Goal: Transaction & Acquisition: Purchase product/service

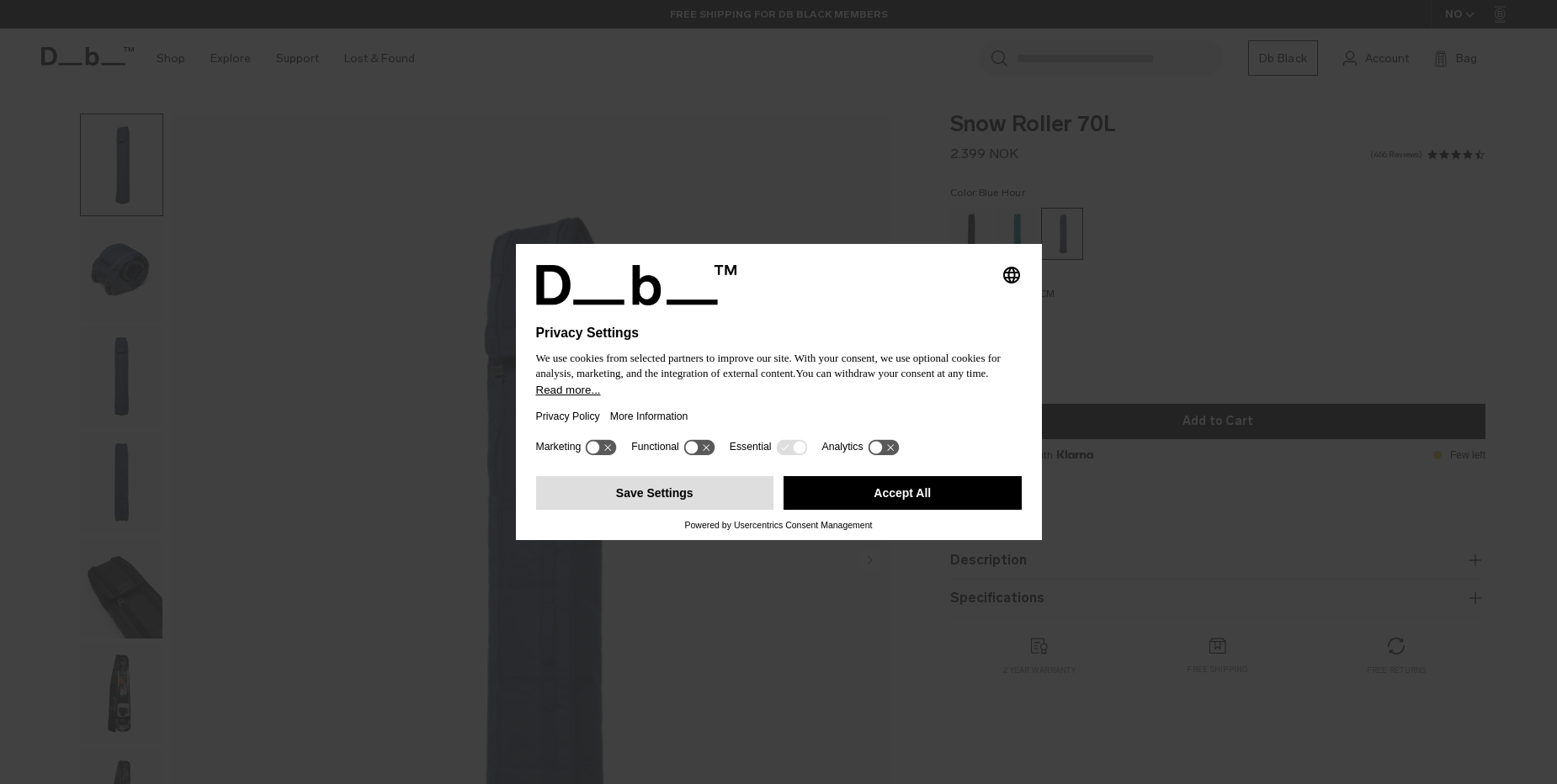
click at [661, 489] on button "Save Settings" at bounding box center [655, 493] width 239 height 34
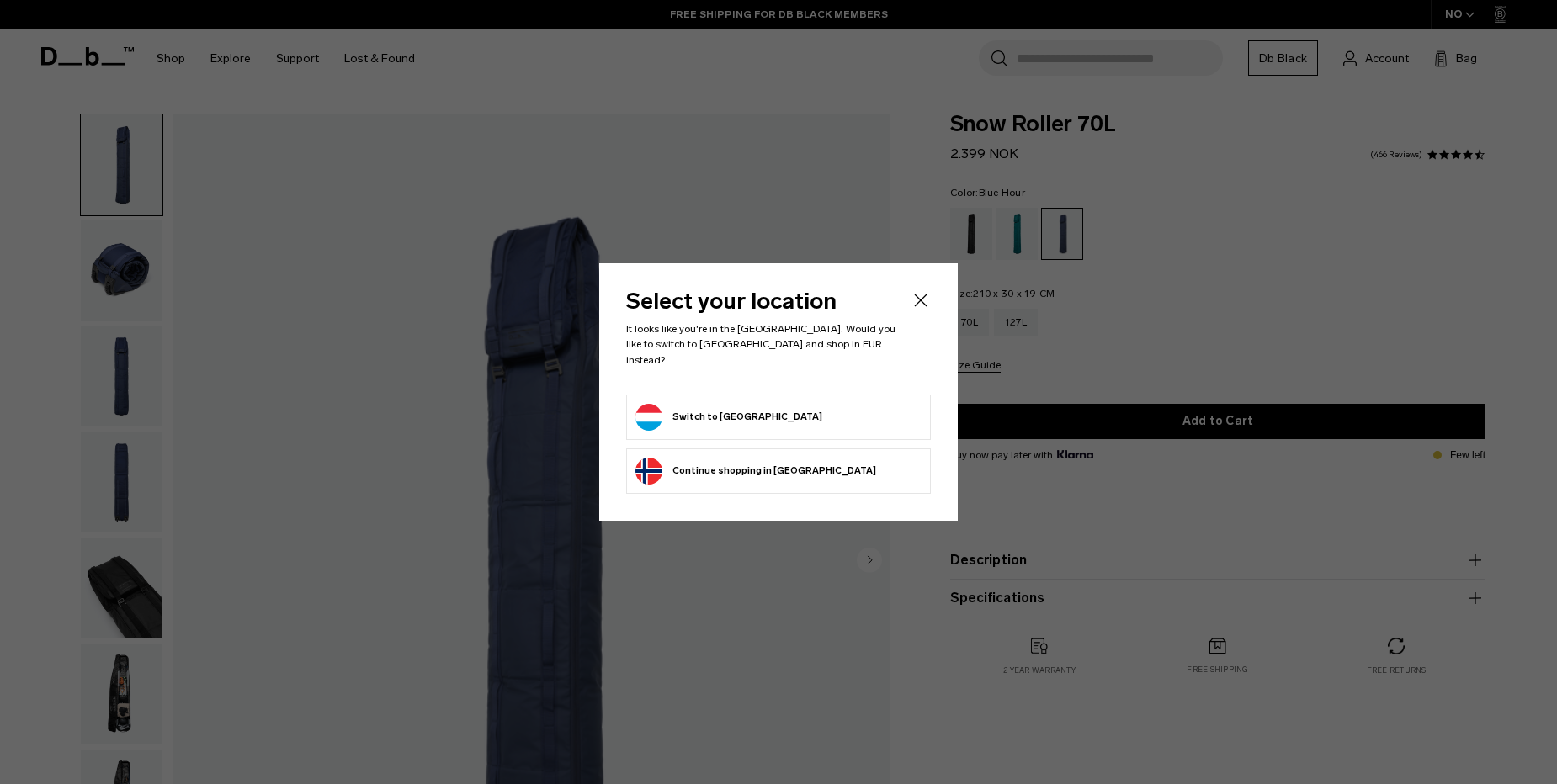
click at [917, 304] on icon "Close" at bounding box center [921, 300] width 20 height 20
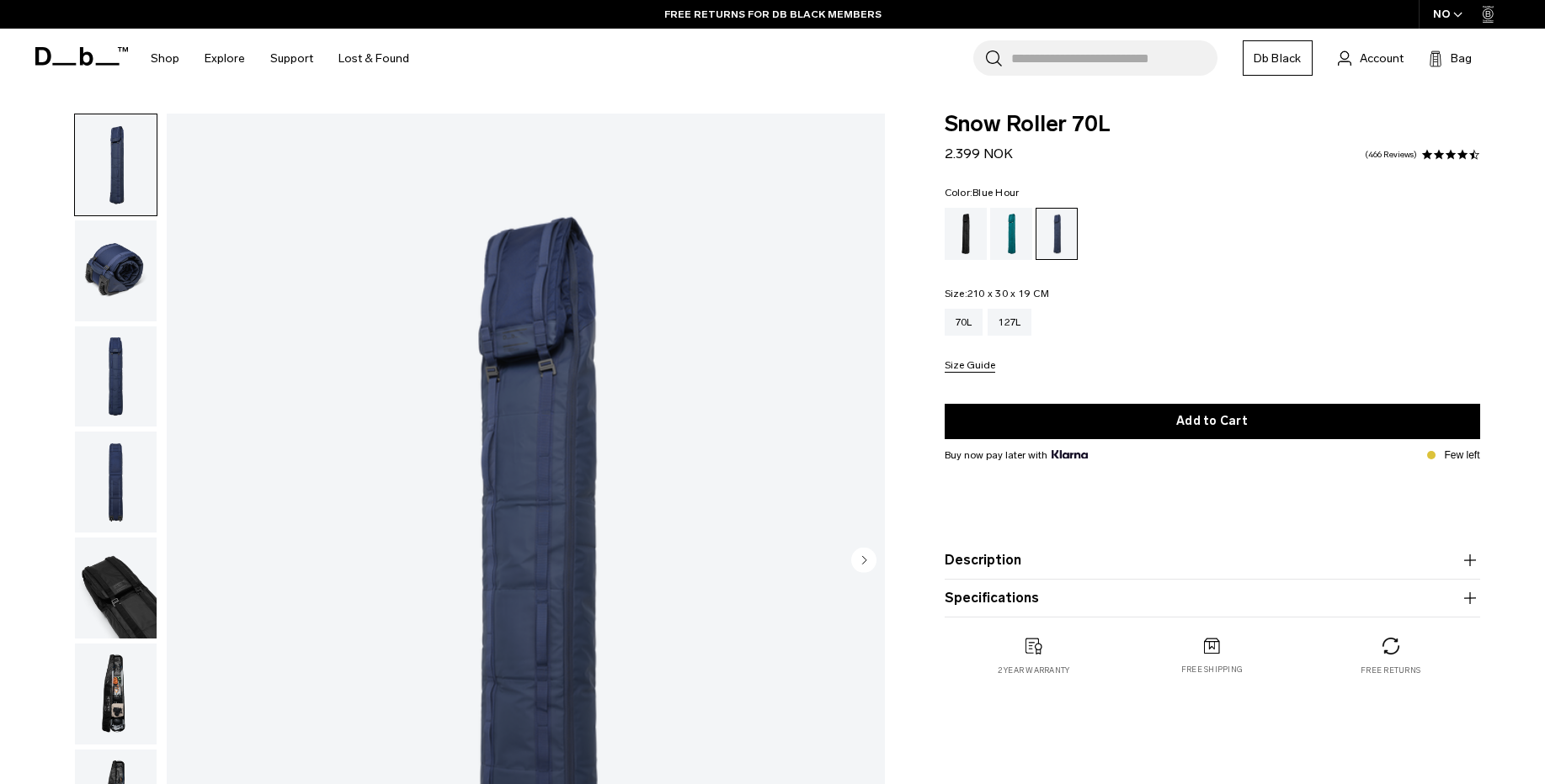
click at [115, 268] on img "button" at bounding box center [115, 271] width 82 height 101
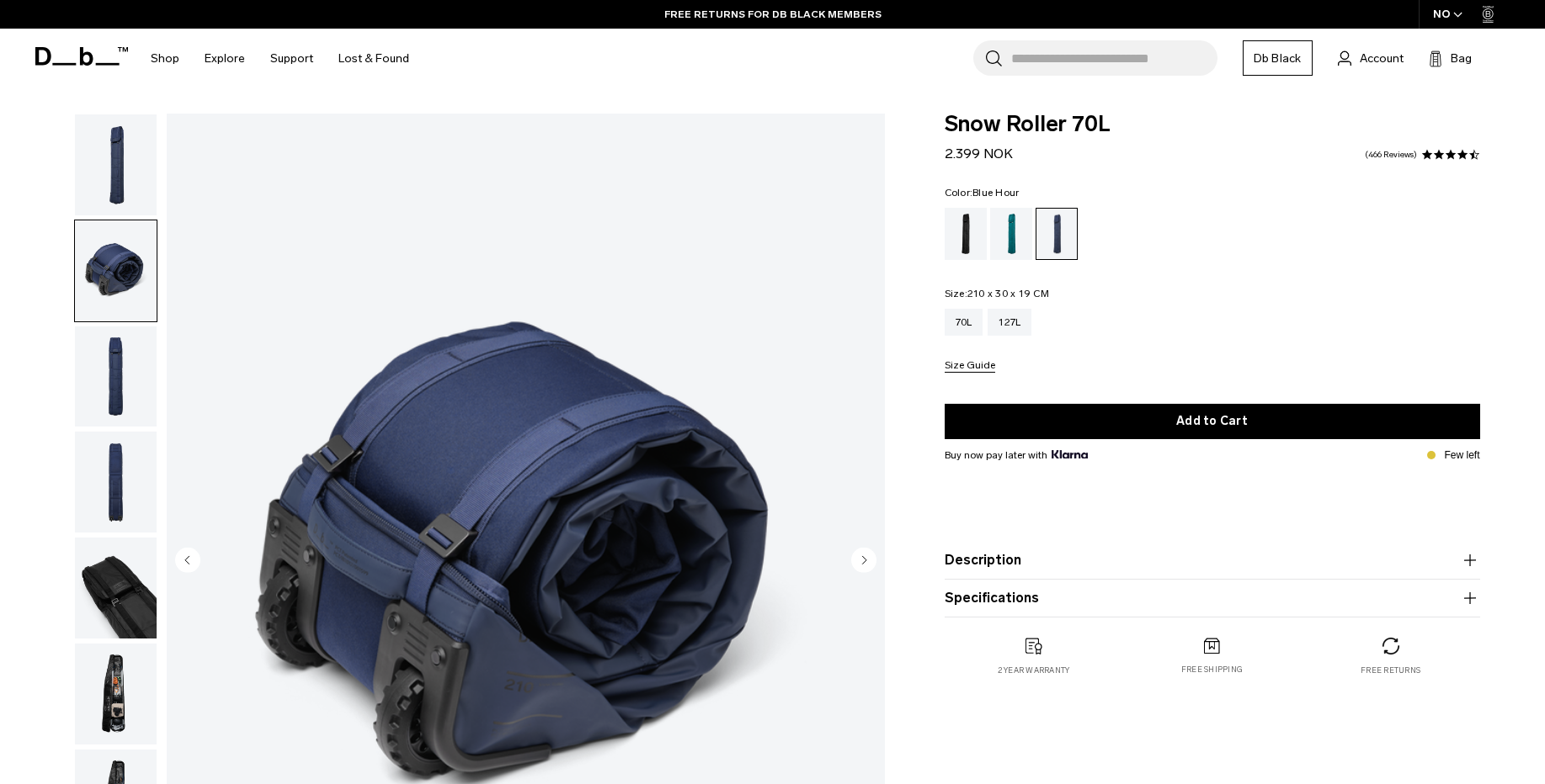
click at [118, 374] on img "button" at bounding box center [115, 377] width 82 height 101
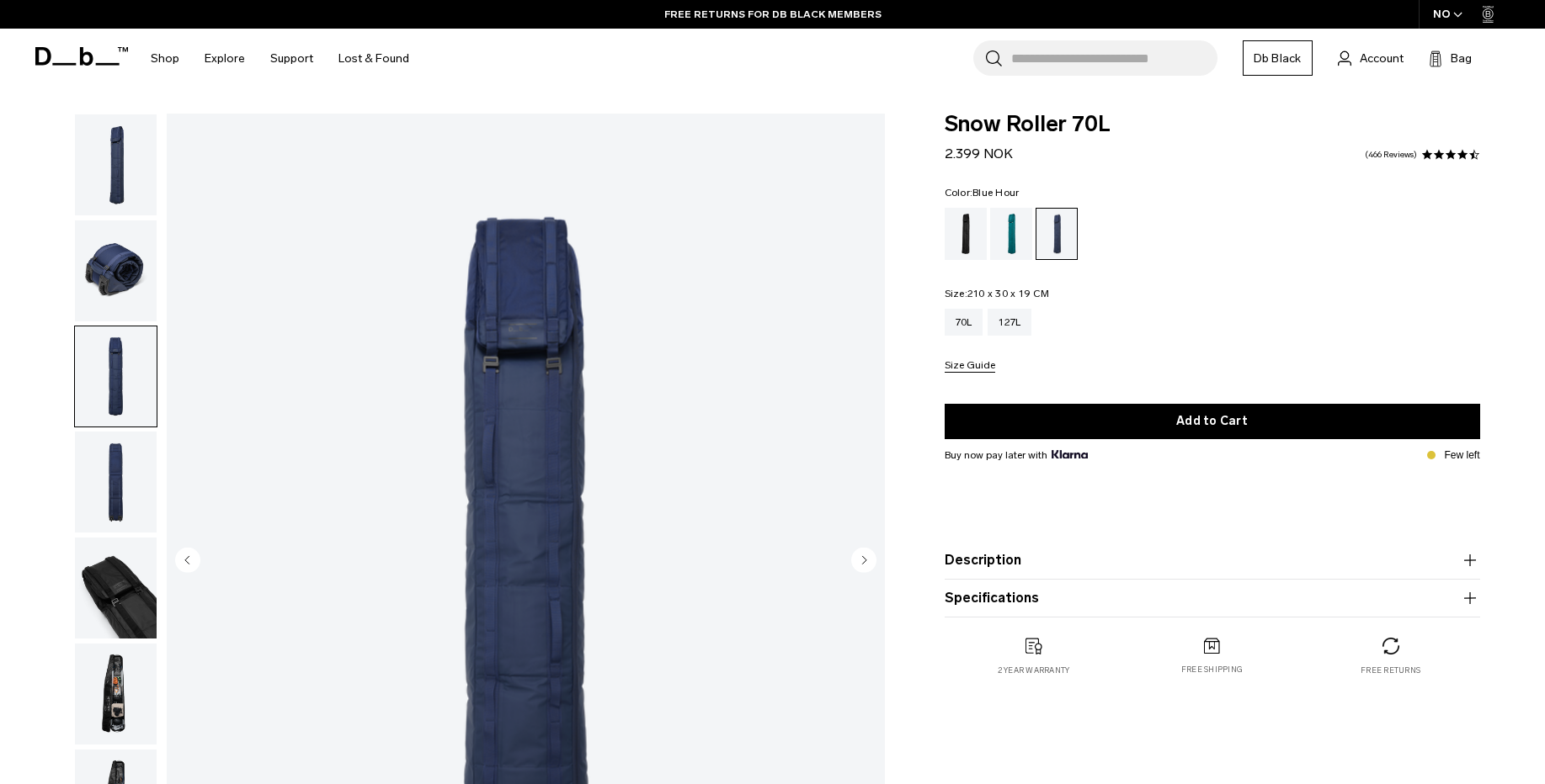
click at [121, 471] on img "button" at bounding box center [115, 482] width 82 height 101
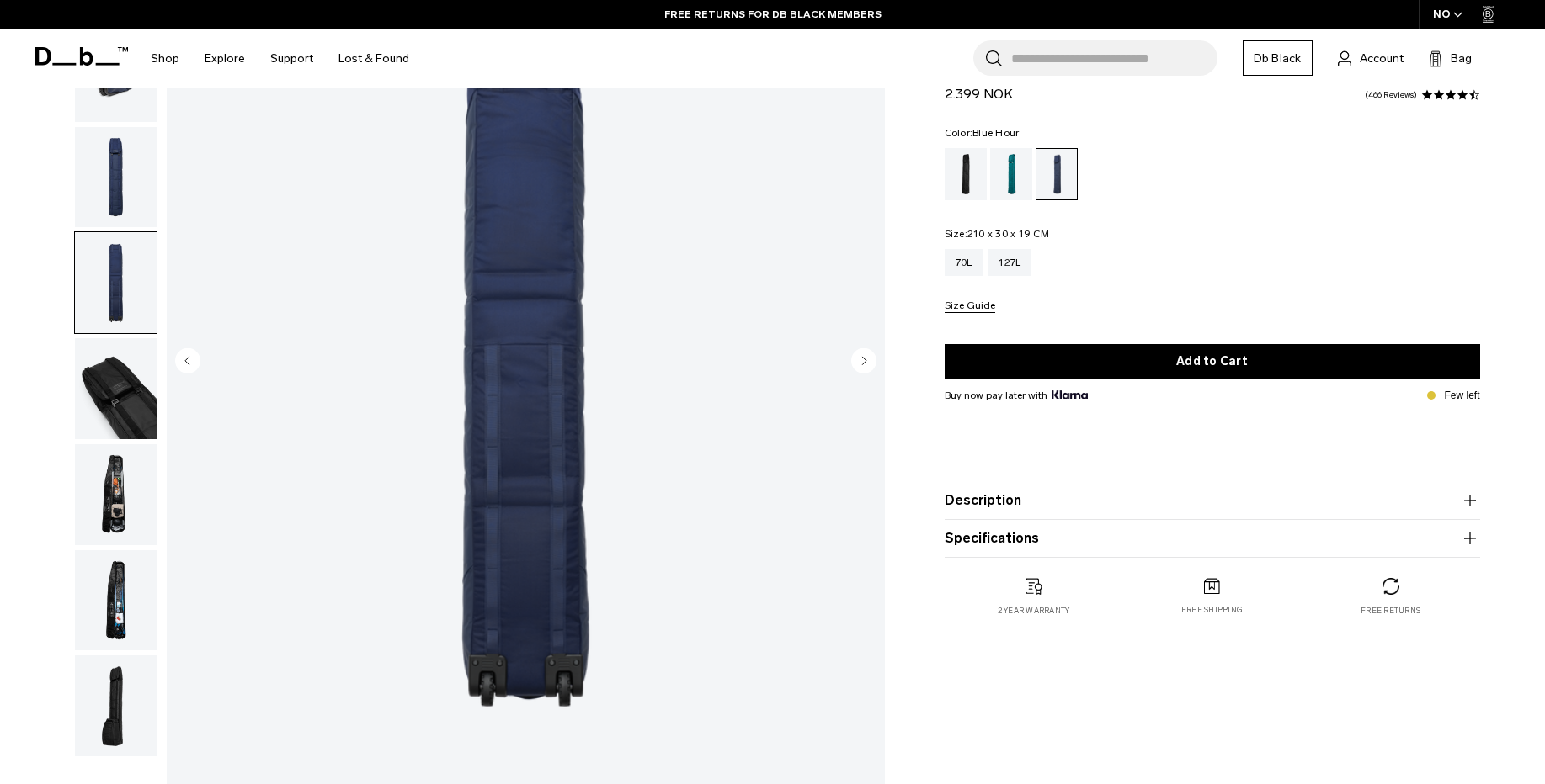
scroll to position [202, 0]
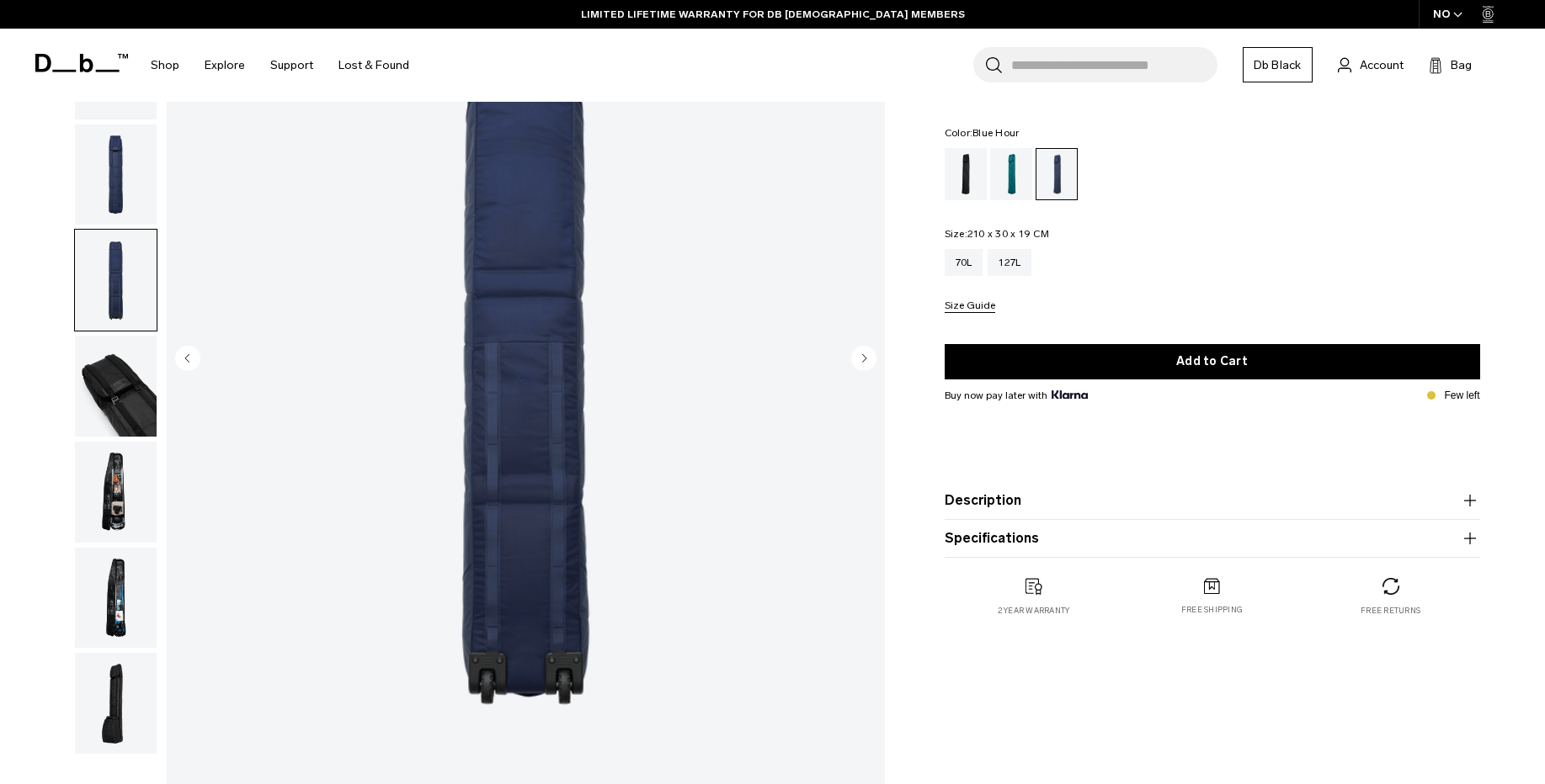
click at [123, 419] on img "button" at bounding box center [115, 387] width 82 height 101
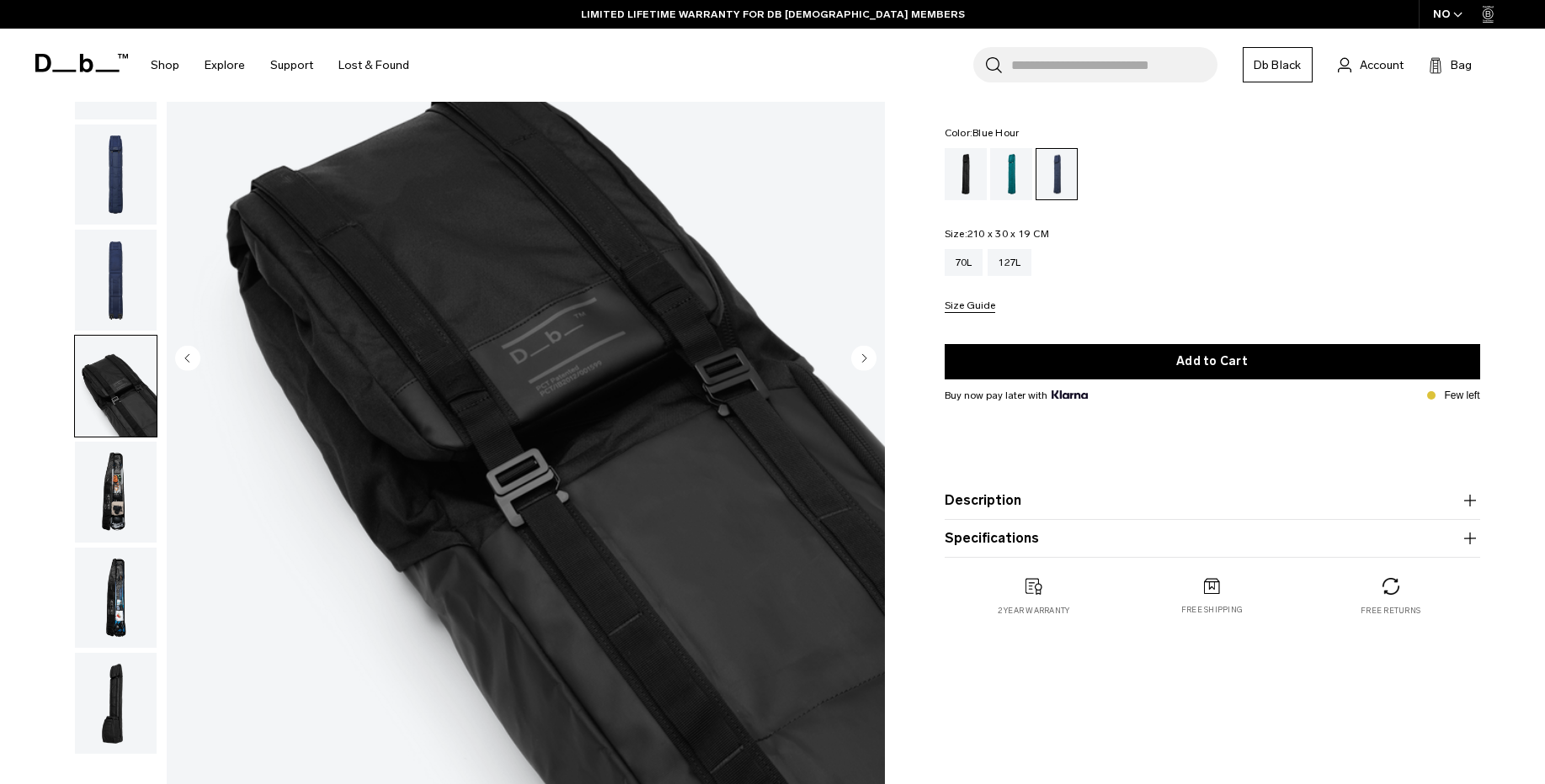
click at [104, 514] on img "button" at bounding box center [115, 492] width 82 height 101
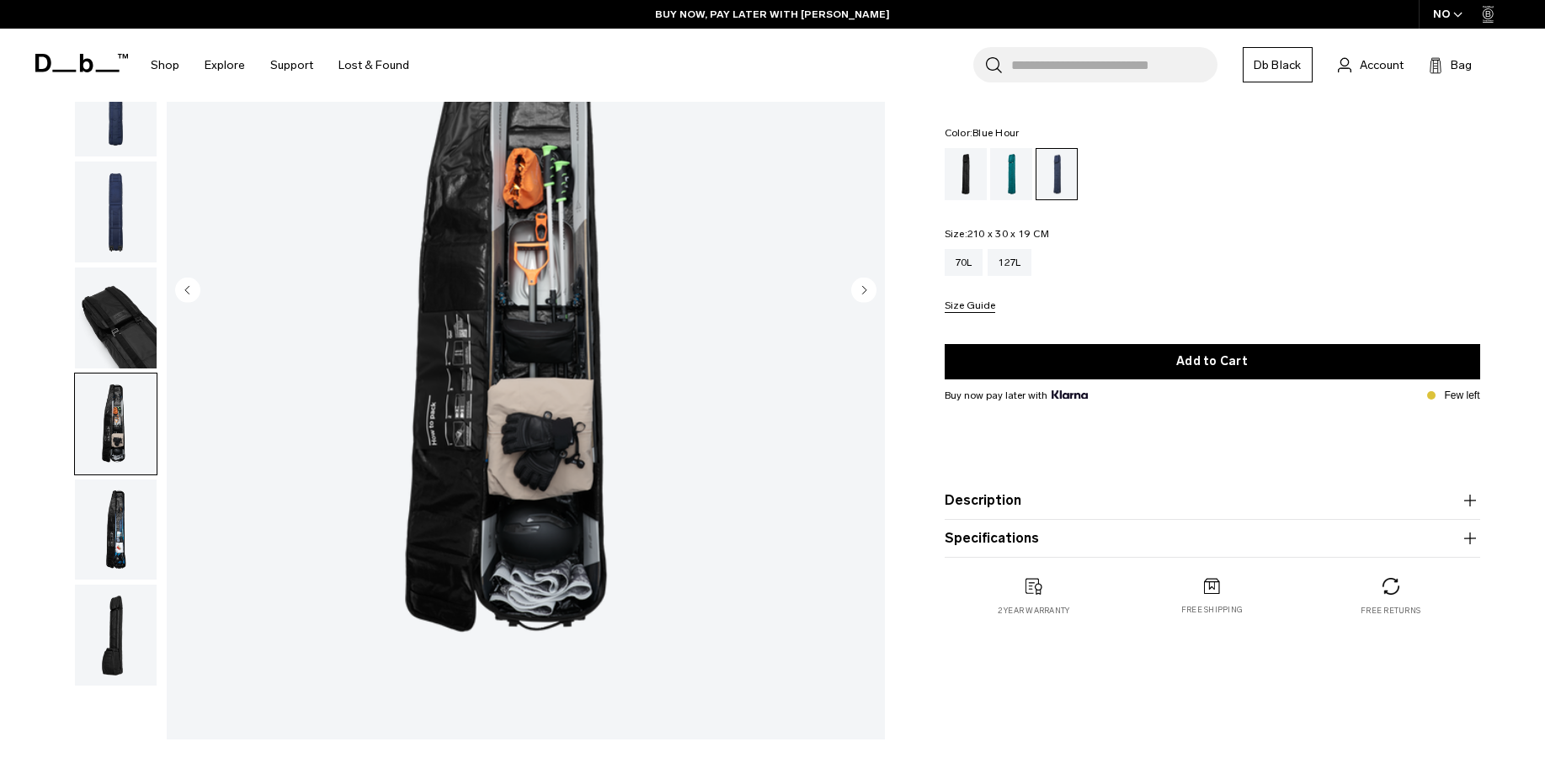
scroll to position [303, 0]
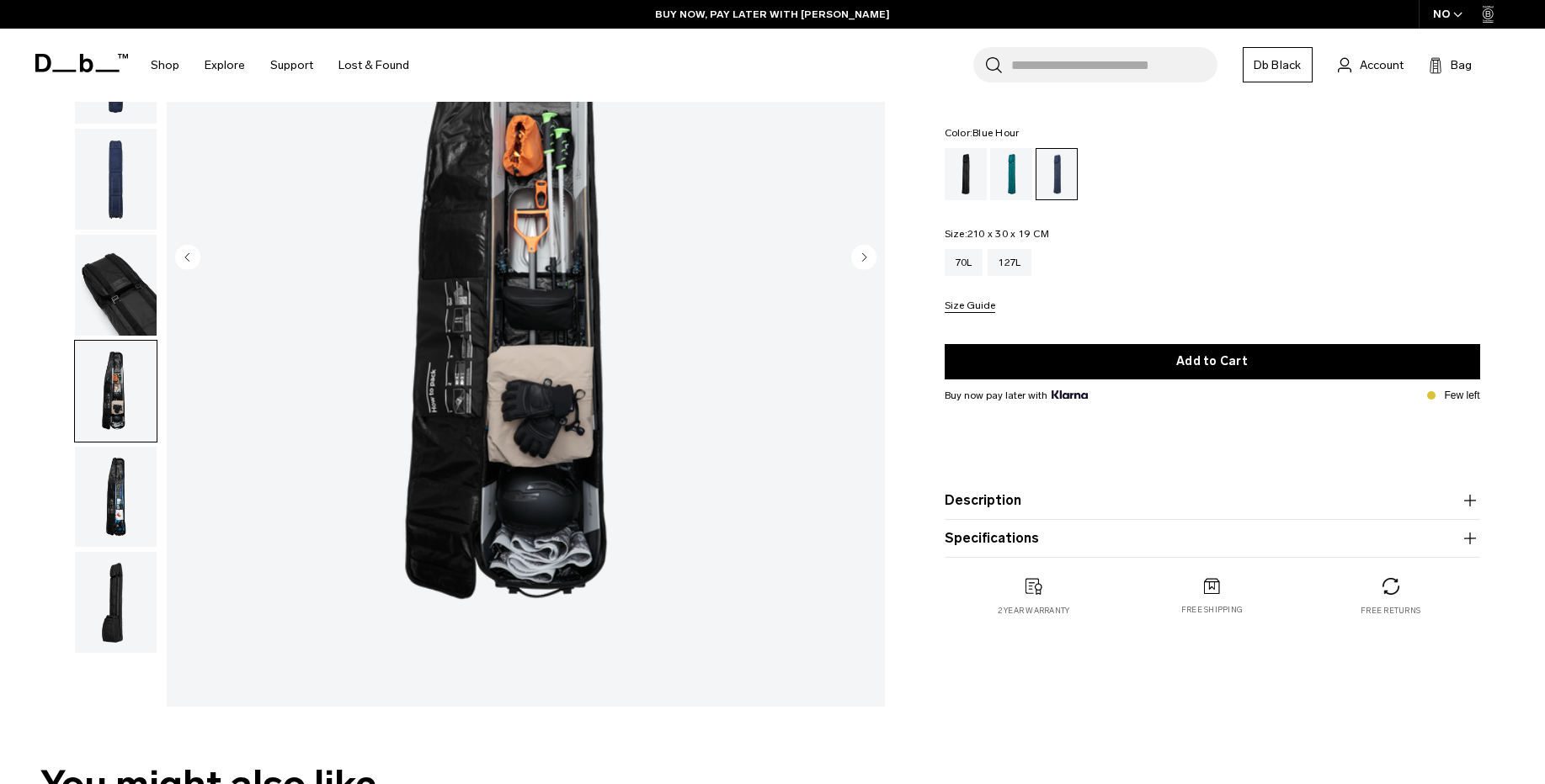
click at [110, 601] on img "button" at bounding box center [115, 602] width 82 height 101
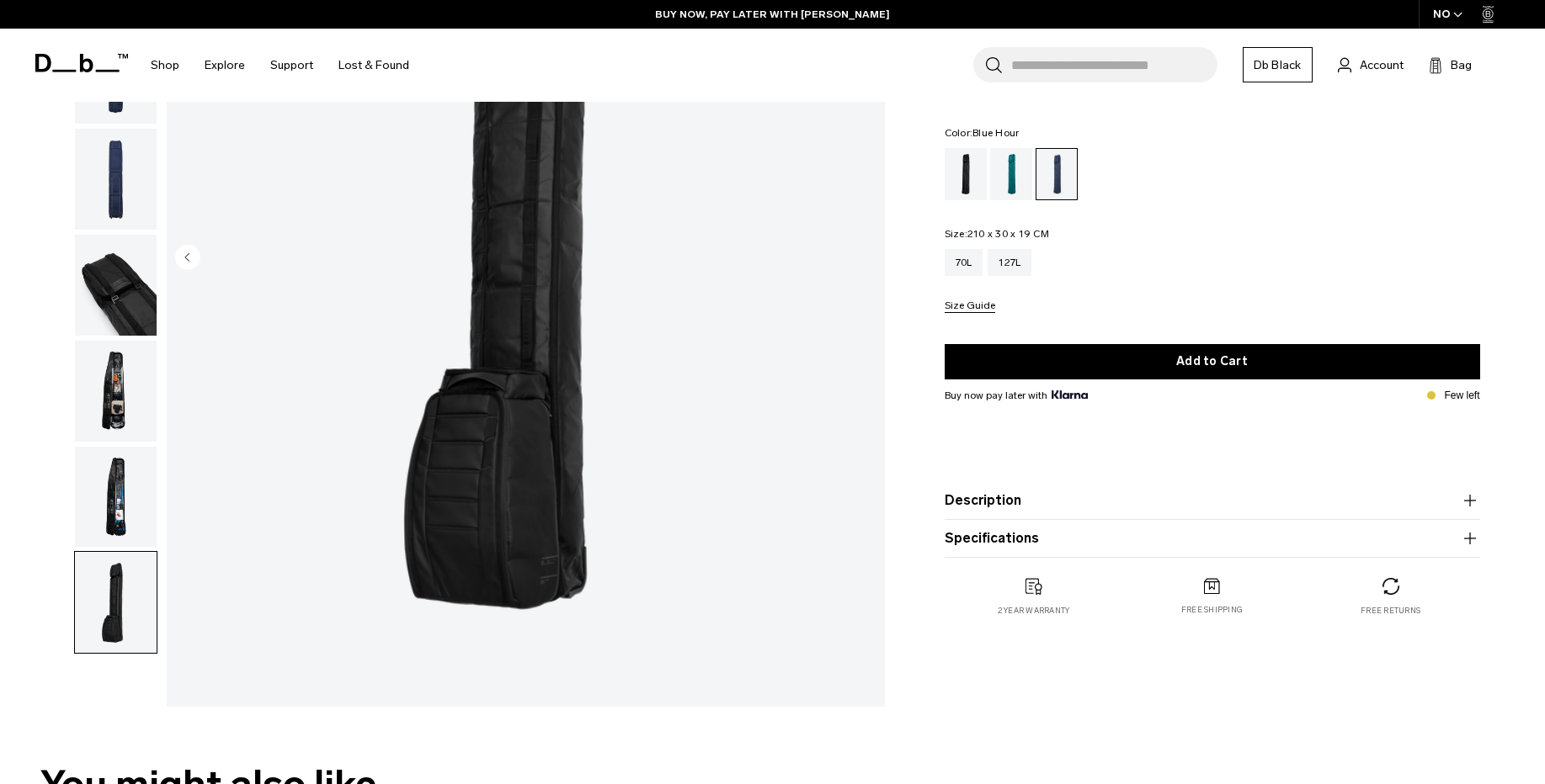
click at [109, 504] on img "button" at bounding box center [115, 498] width 82 height 101
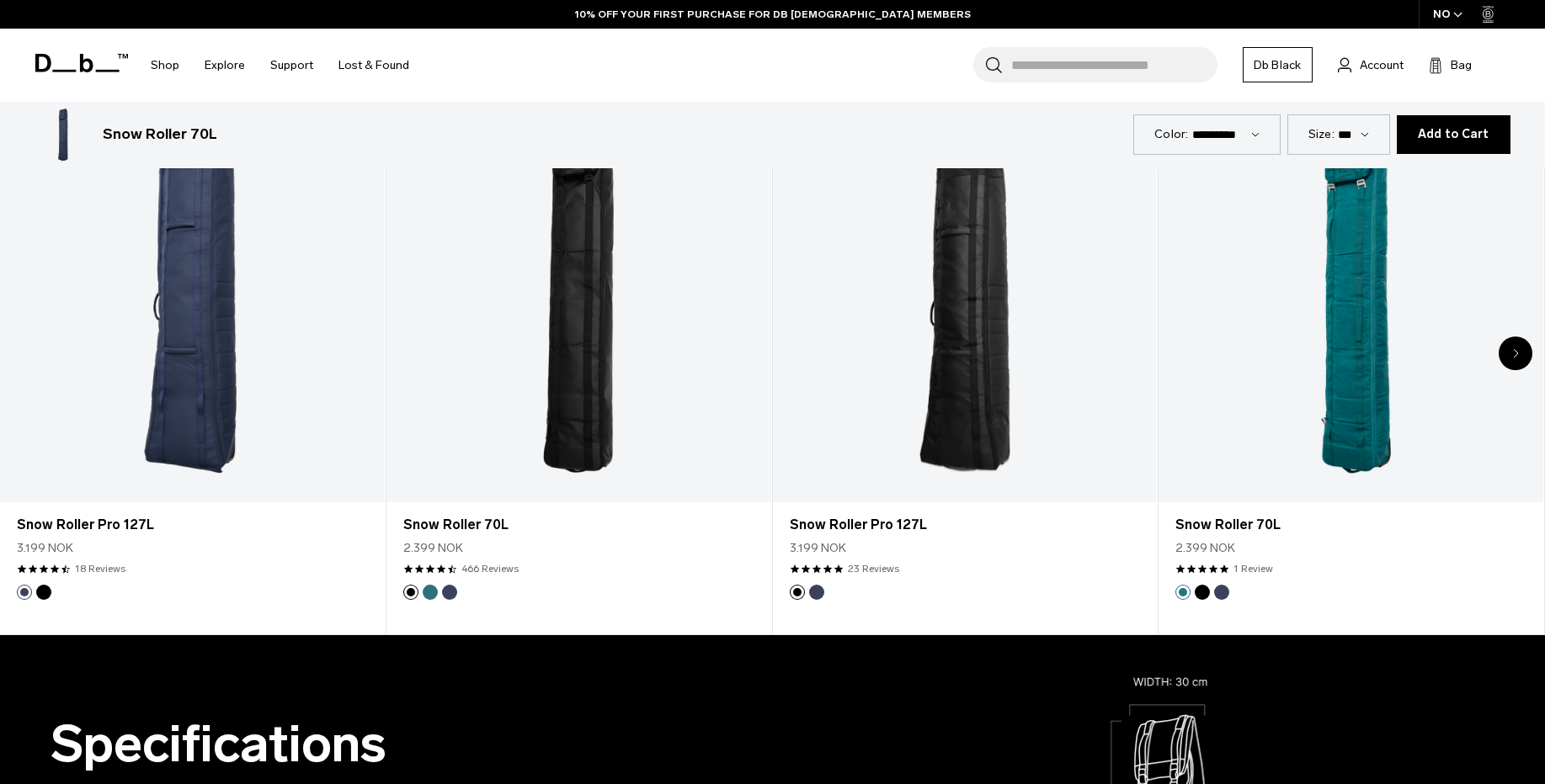
scroll to position [1515, 0]
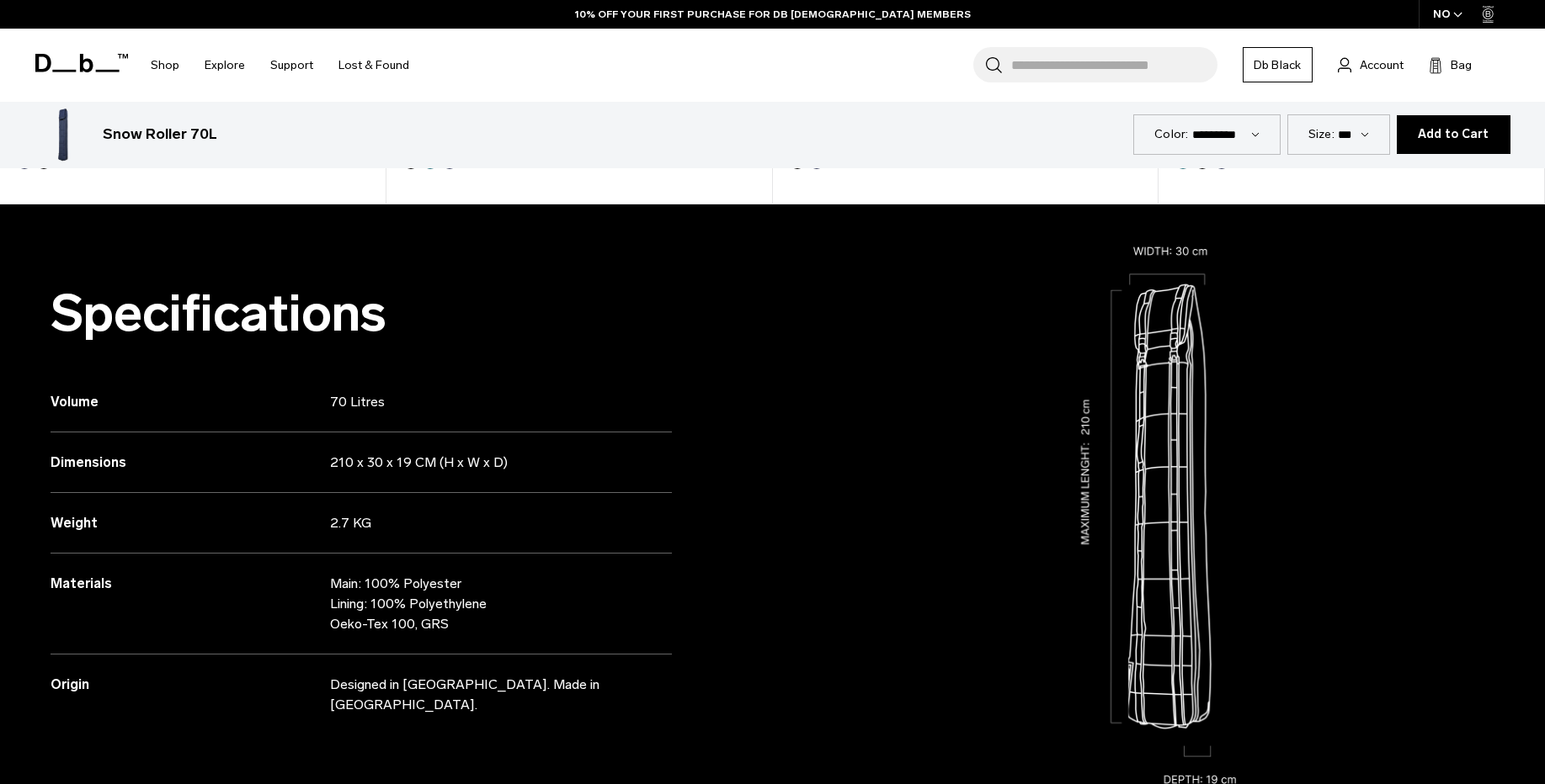
click at [1383, 127] on div "Size: *** ****" at bounding box center [1339, 134] width 103 height 40
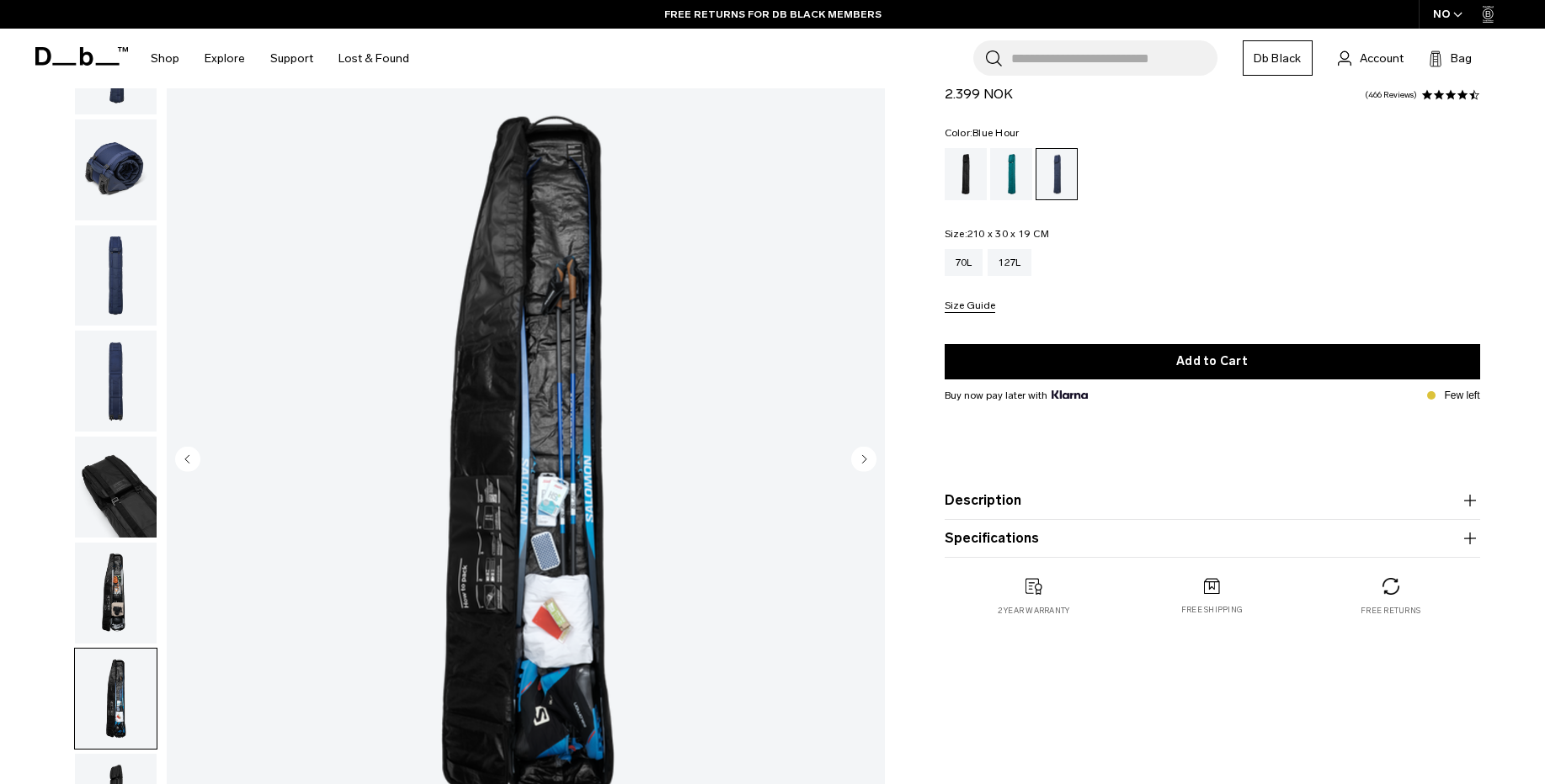
scroll to position [0, 0]
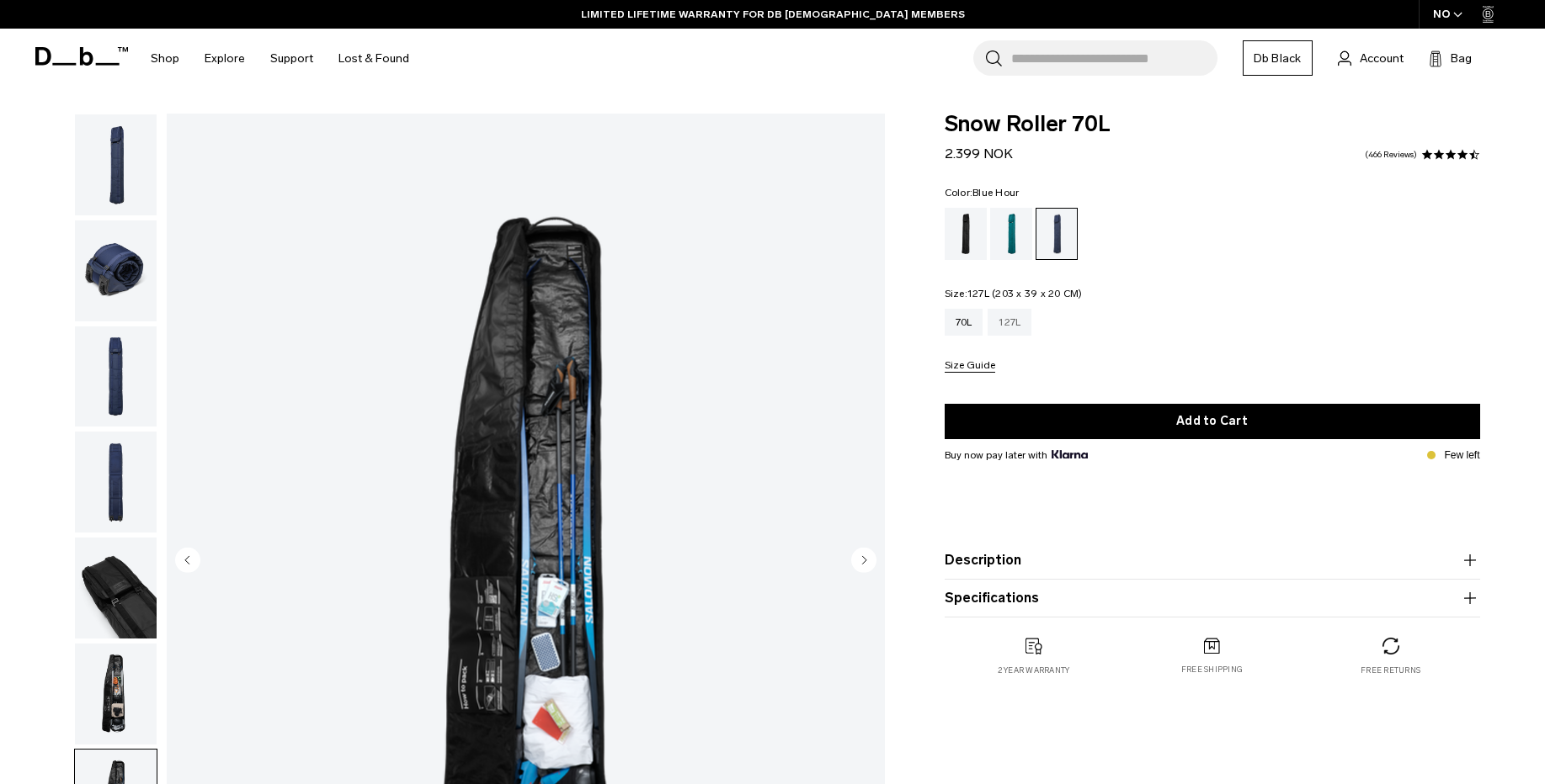
click at [1010, 321] on div "127L" at bounding box center [1009, 322] width 43 height 27
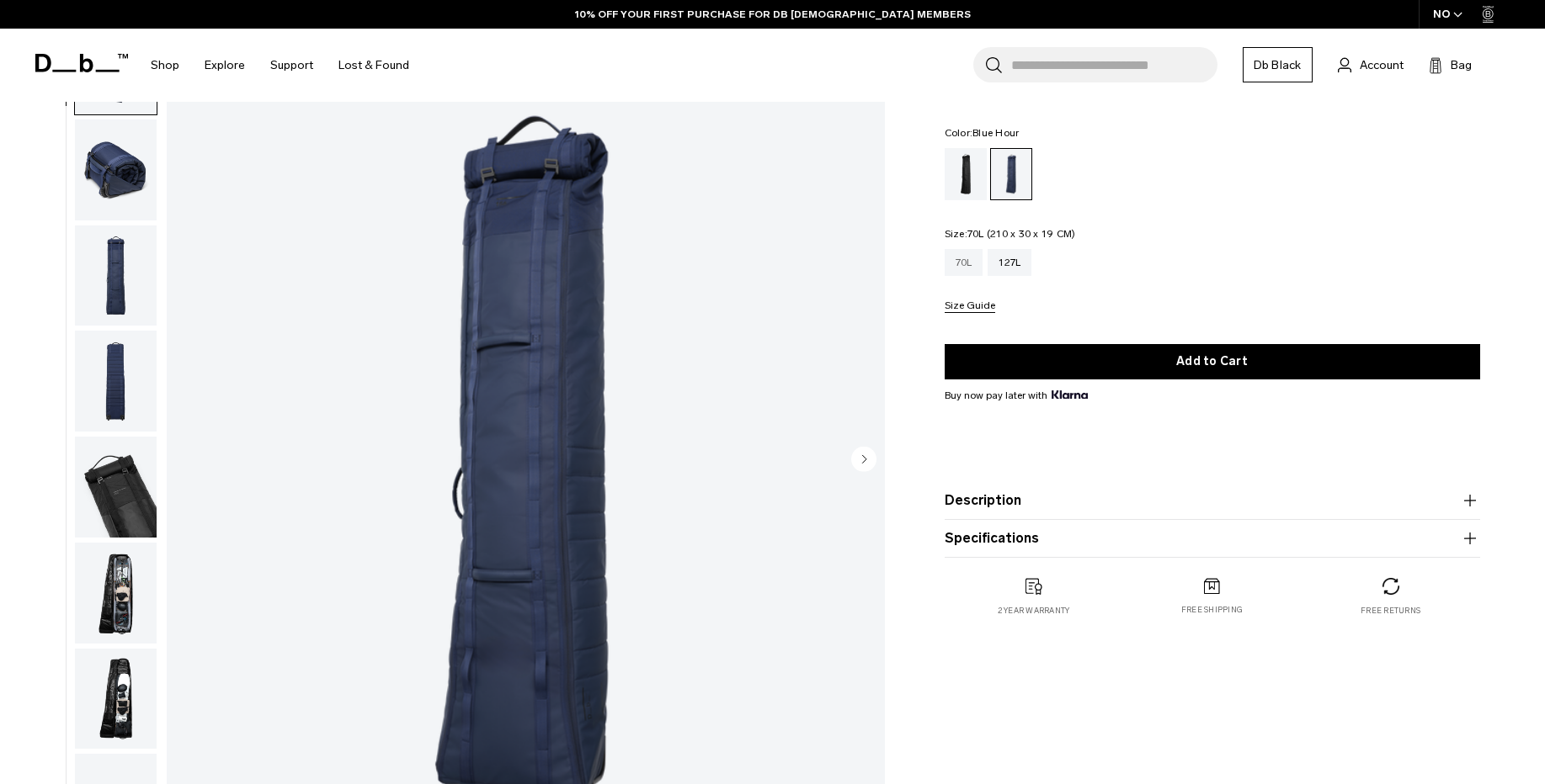
click at [969, 270] on div "70L" at bounding box center [965, 263] width 39 height 27
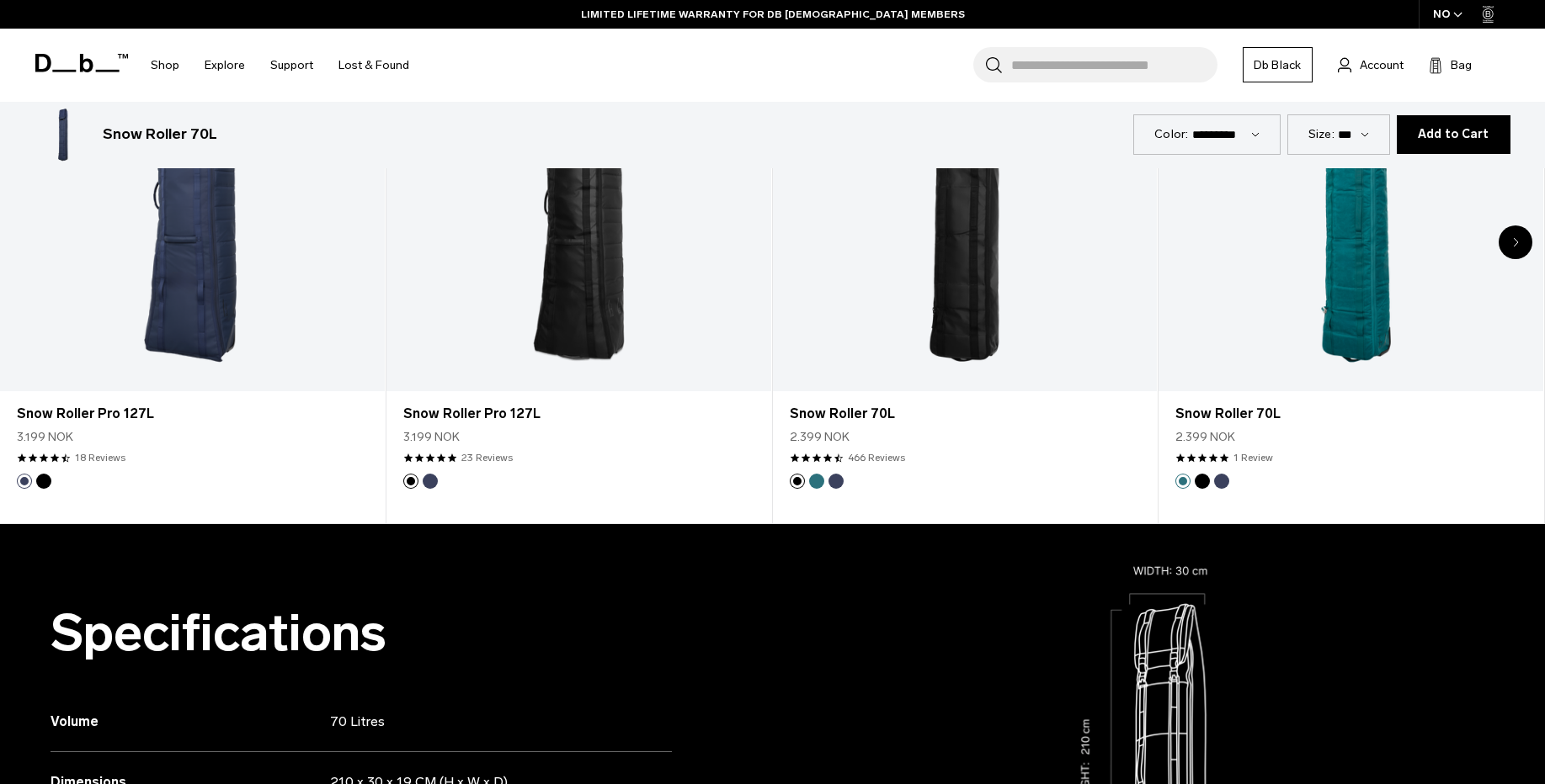
scroll to position [1211, 0]
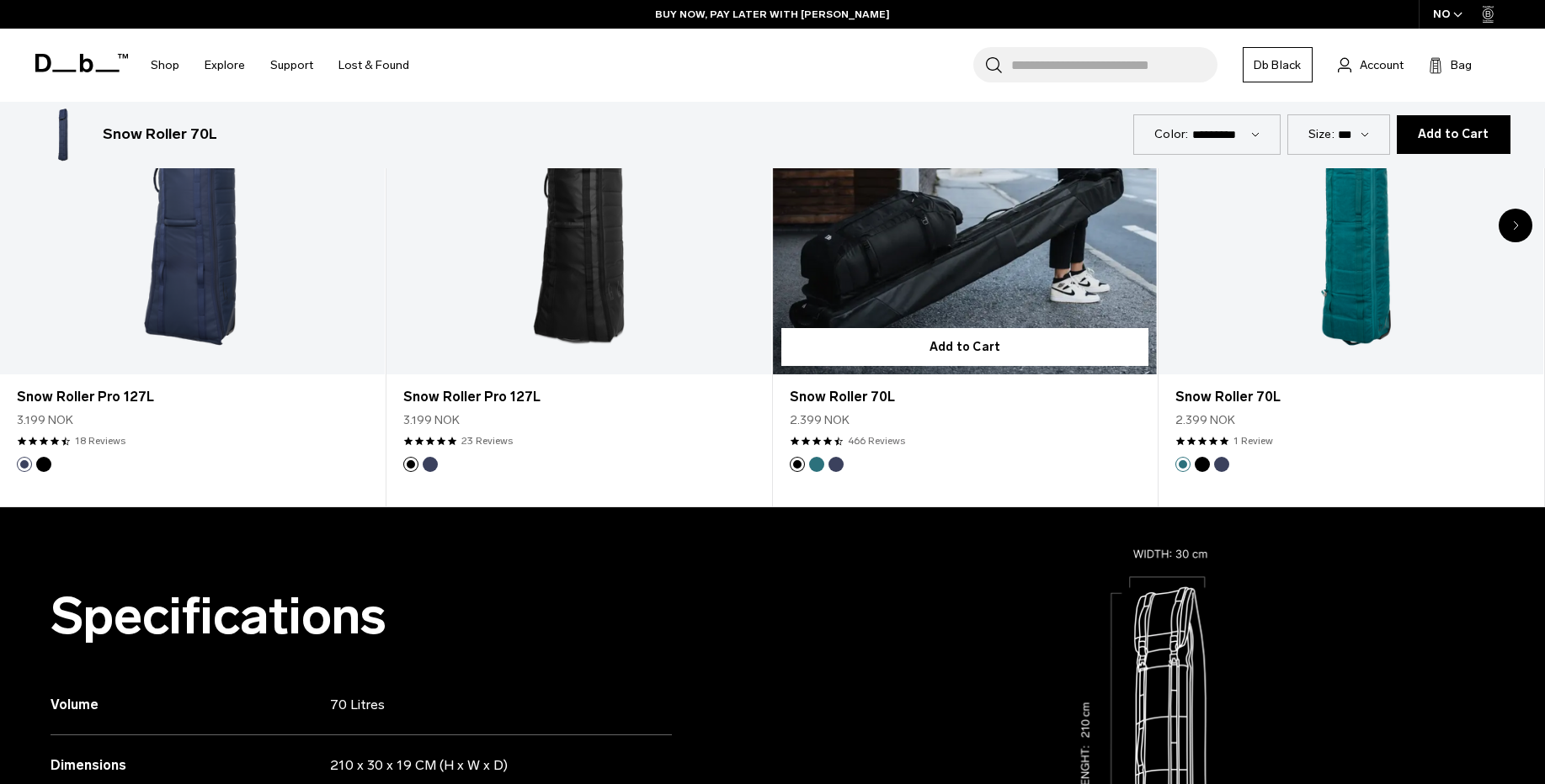
click at [873, 437] on link "466 Reviews" at bounding box center [876, 441] width 58 height 15
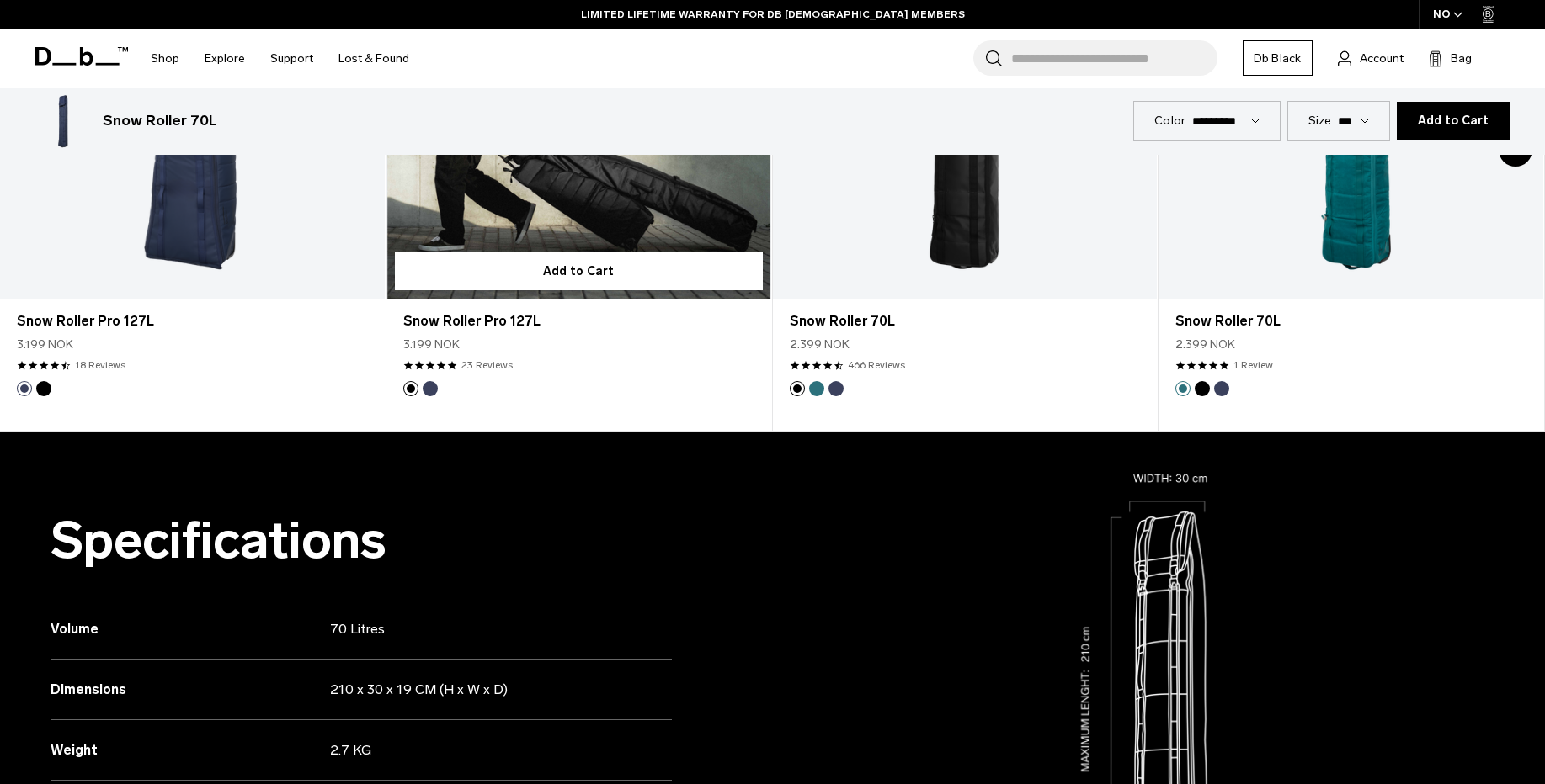
scroll to position [1214, 0]
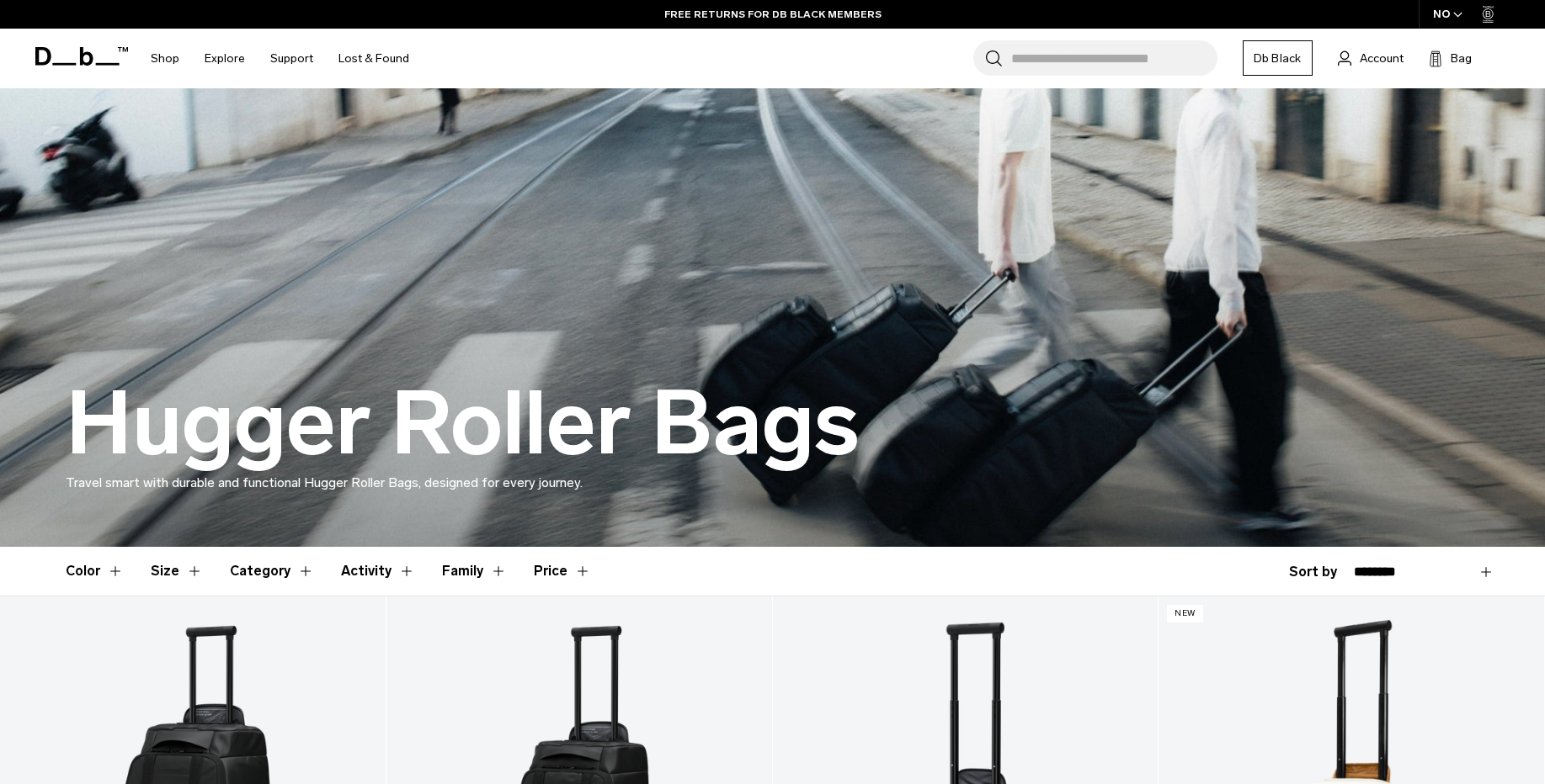
click at [1115, 55] on input "Search for Bags, Luggage..." at bounding box center [1115, 59] width 206 height 35
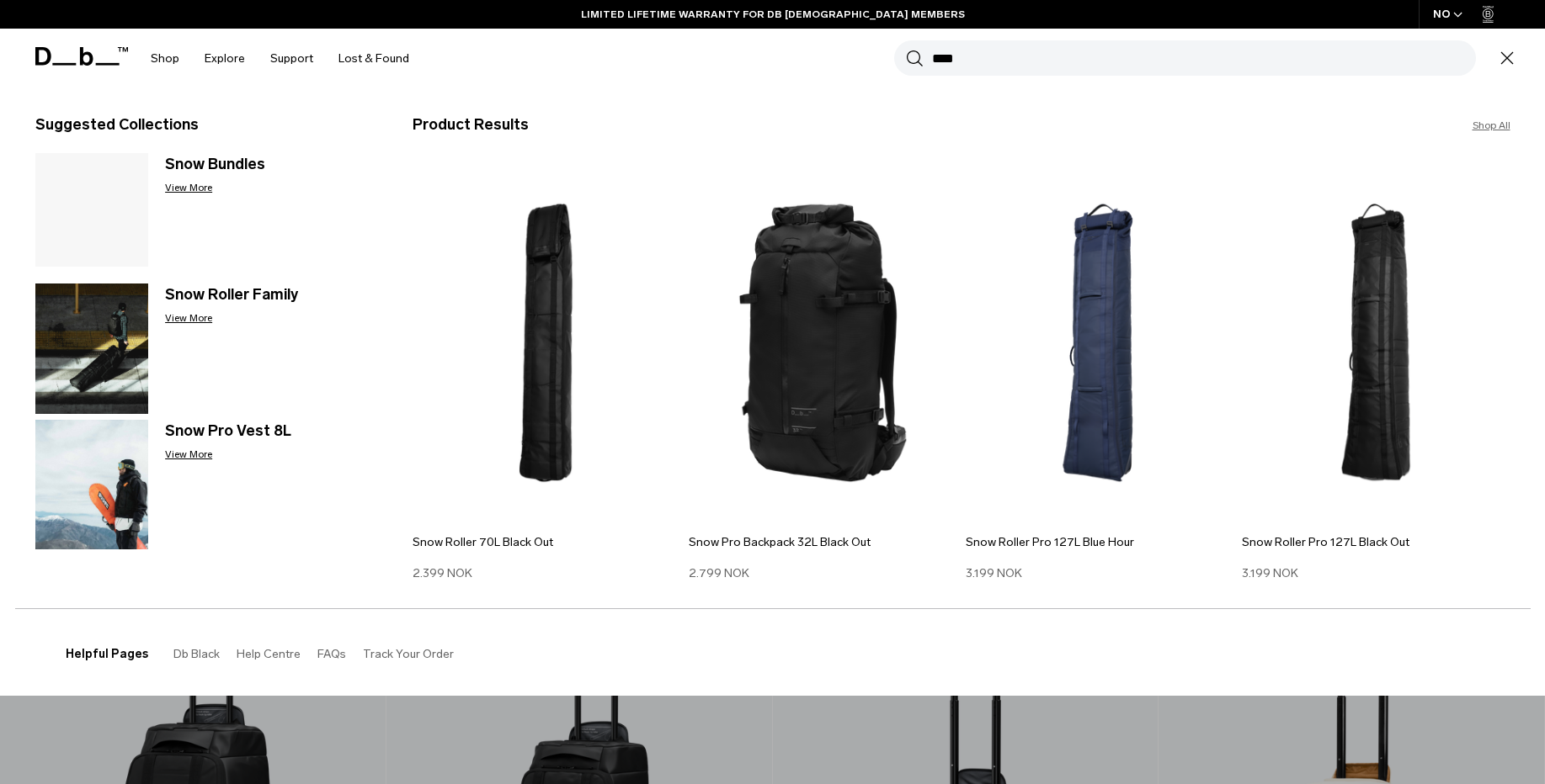
type input "****"
click at [906, 49] on button "Search" at bounding box center [915, 58] width 18 height 19
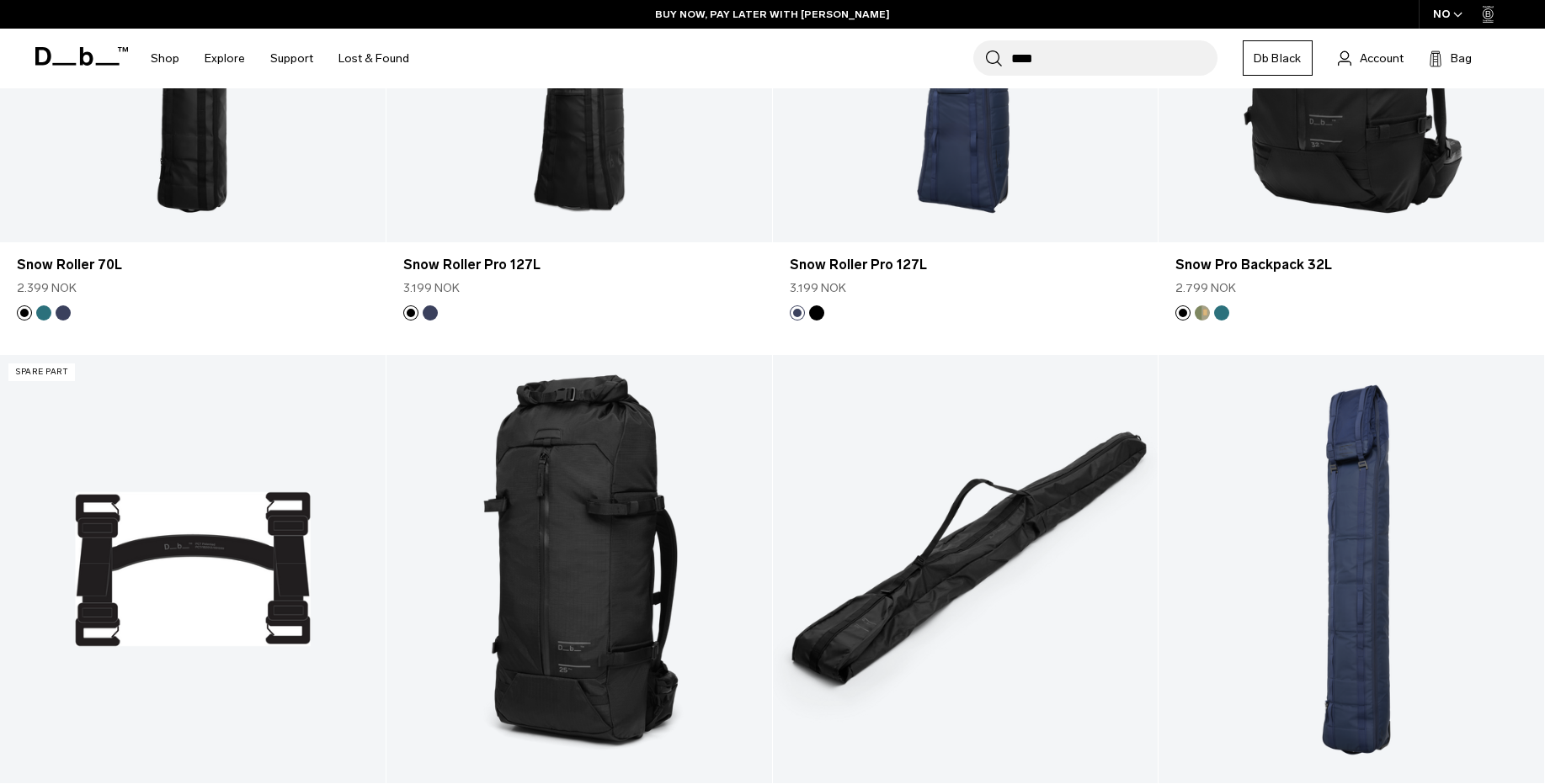
scroll to position [771, 0]
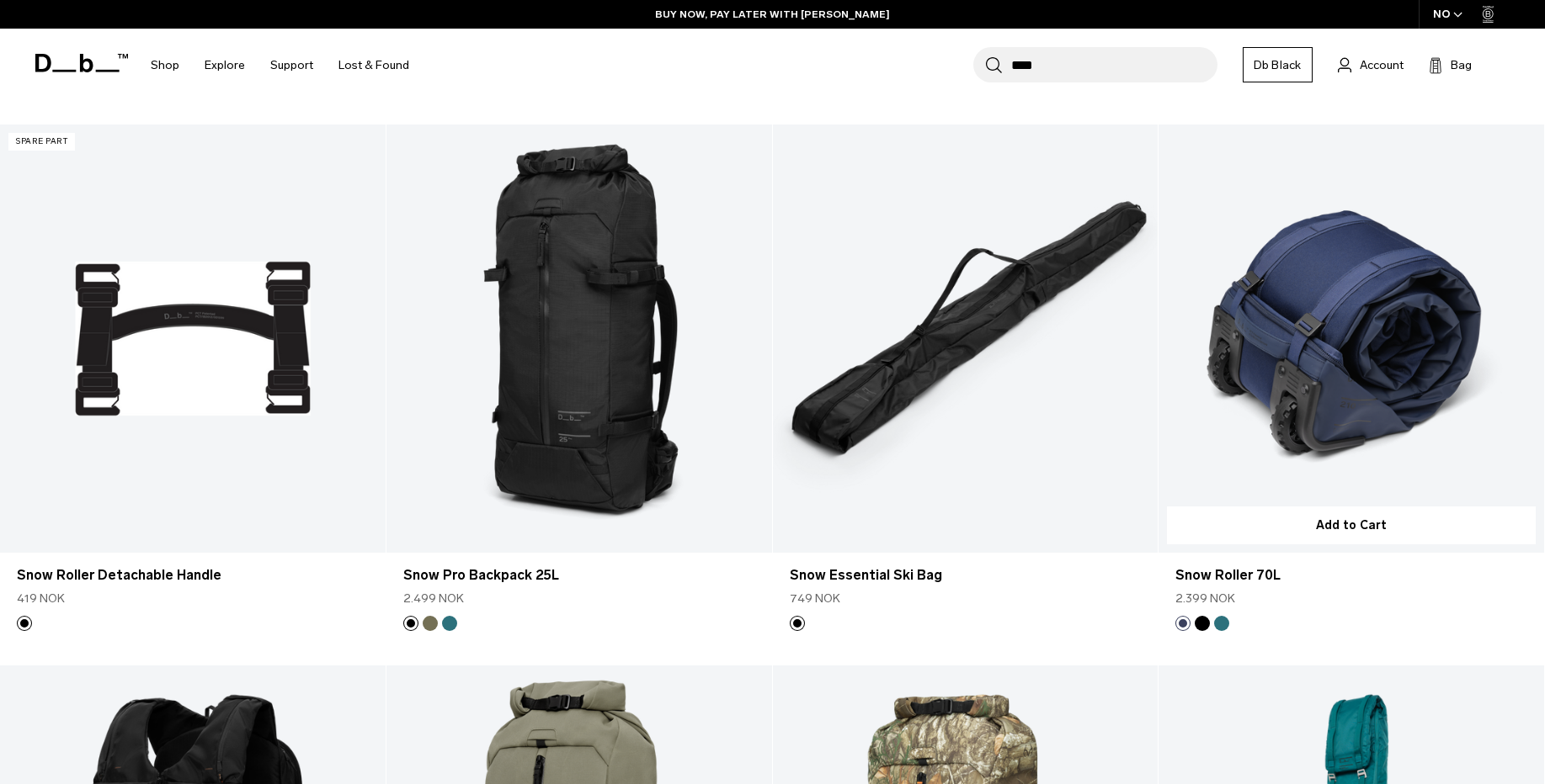
click at [1219, 628] on button "Midnight Teal" at bounding box center [1221, 623] width 15 height 15
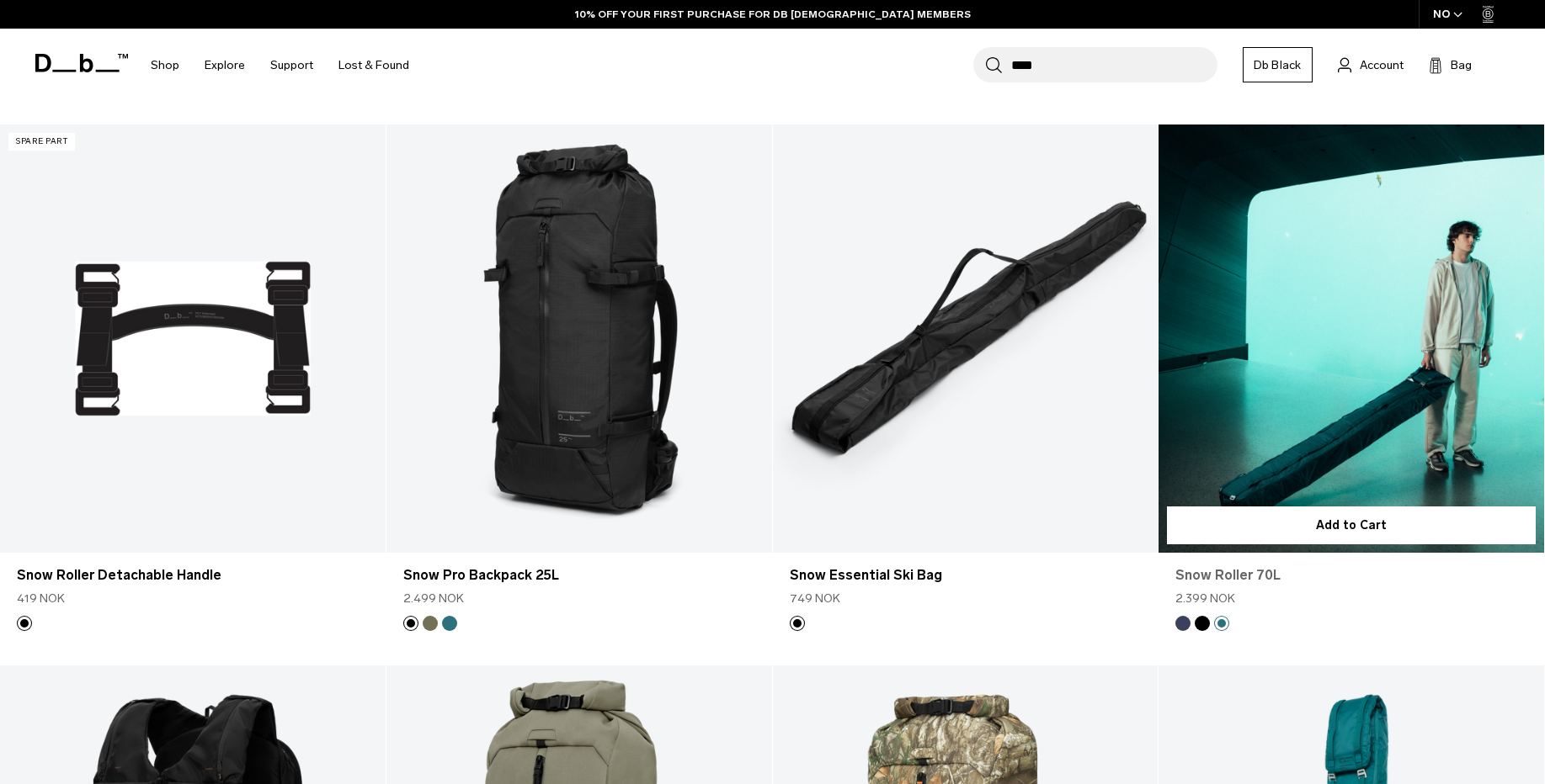
click at [1247, 584] on link "Snow Roller 70L" at bounding box center [1352, 576] width 352 height 20
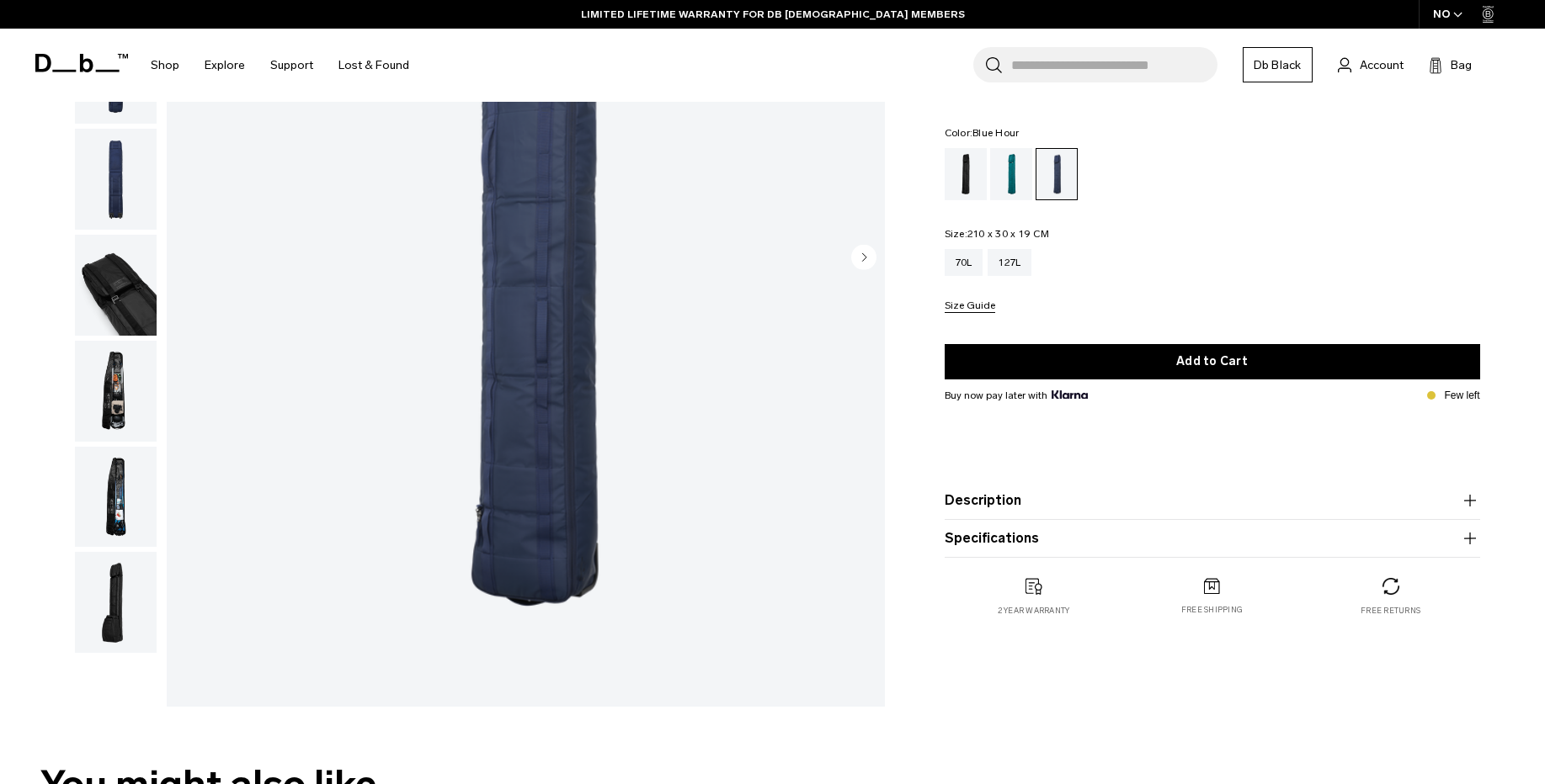
scroll to position [101, 0]
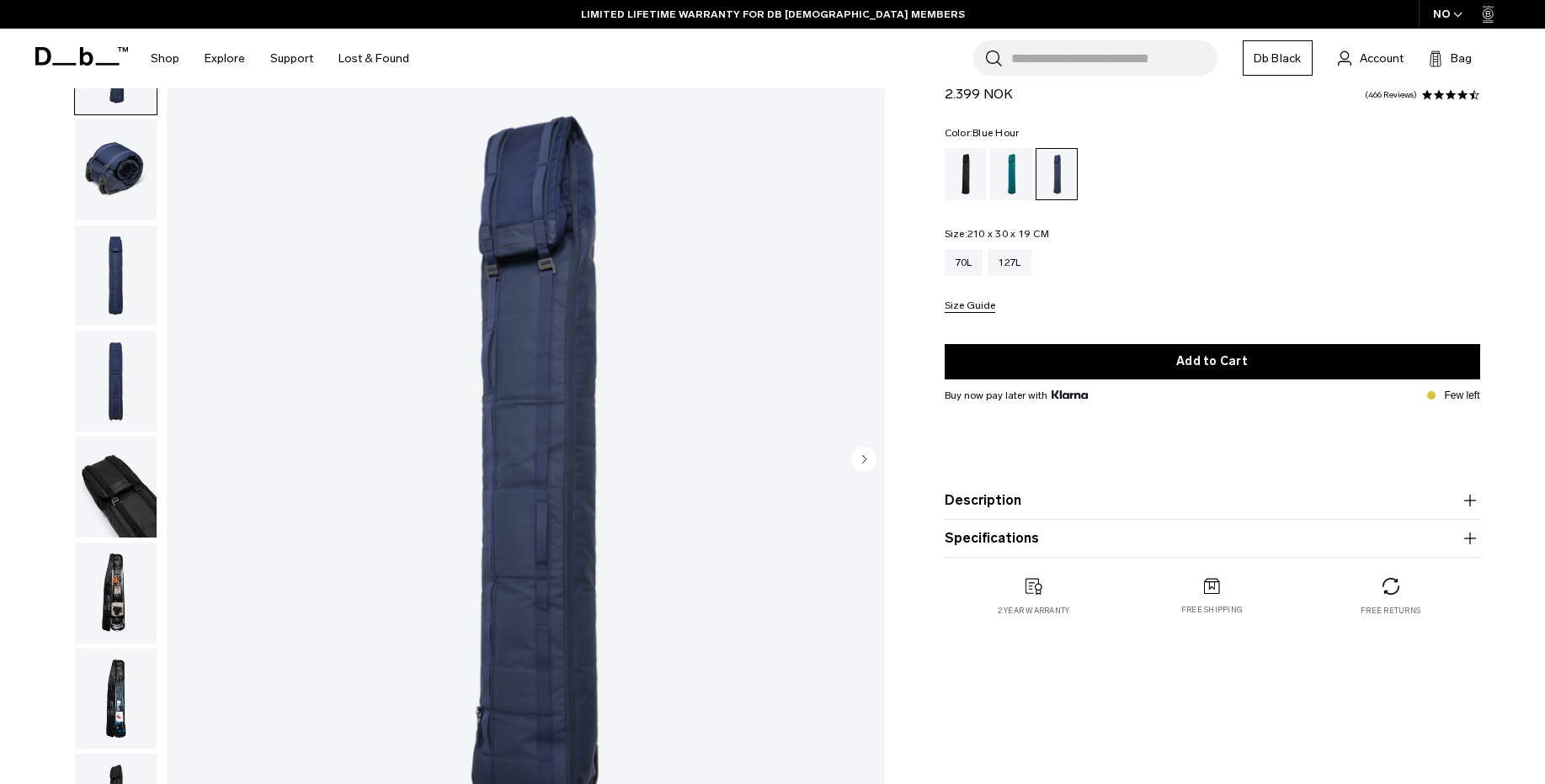
click at [108, 284] on img "button" at bounding box center [115, 276] width 82 height 101
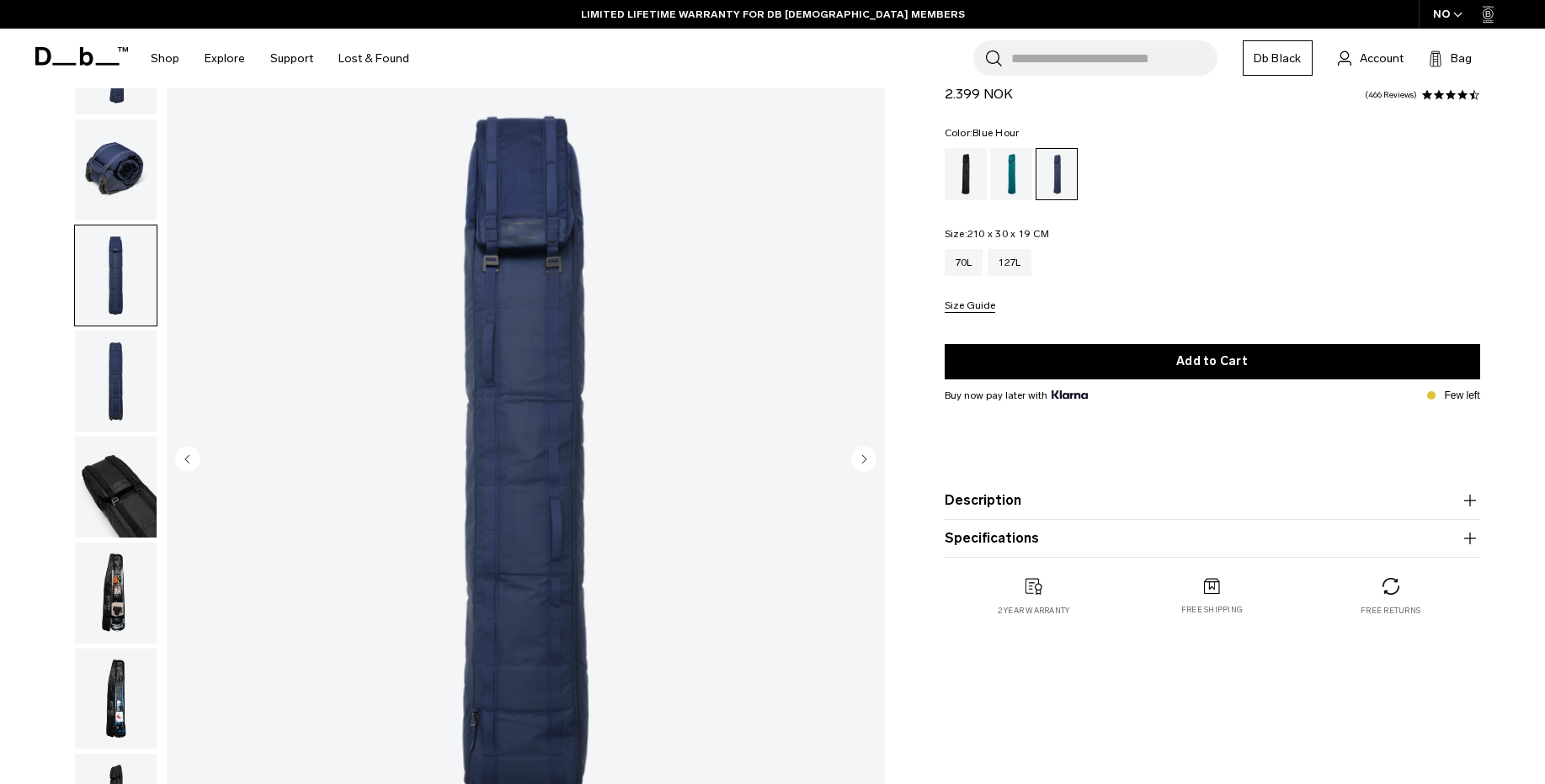
click at [116, 168] on img "button" at bounding box center [115, 170] width 82 height 101
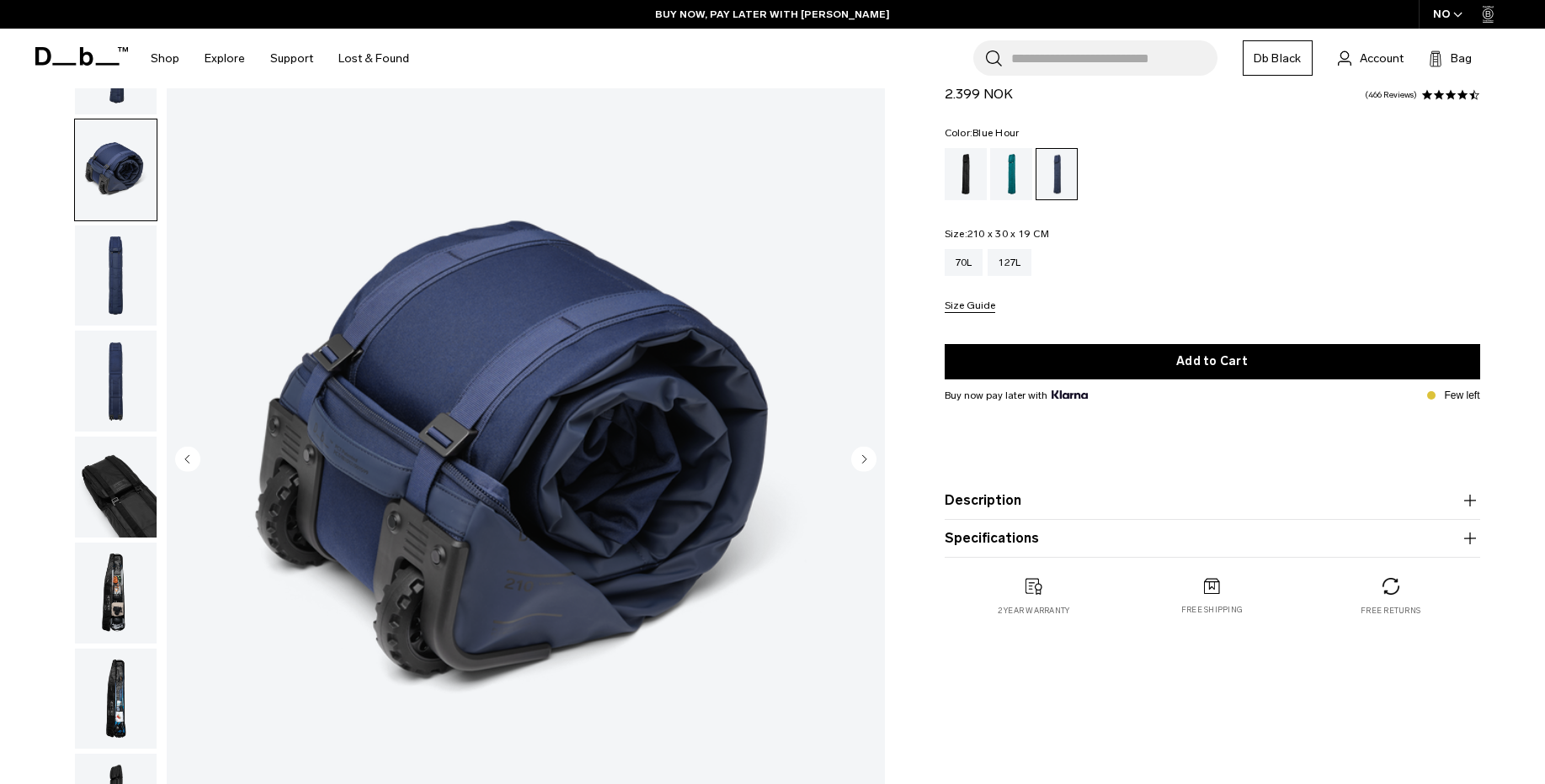
click at [118, 374] on img "button" at bounding box center [115, 381] width 82 height 101
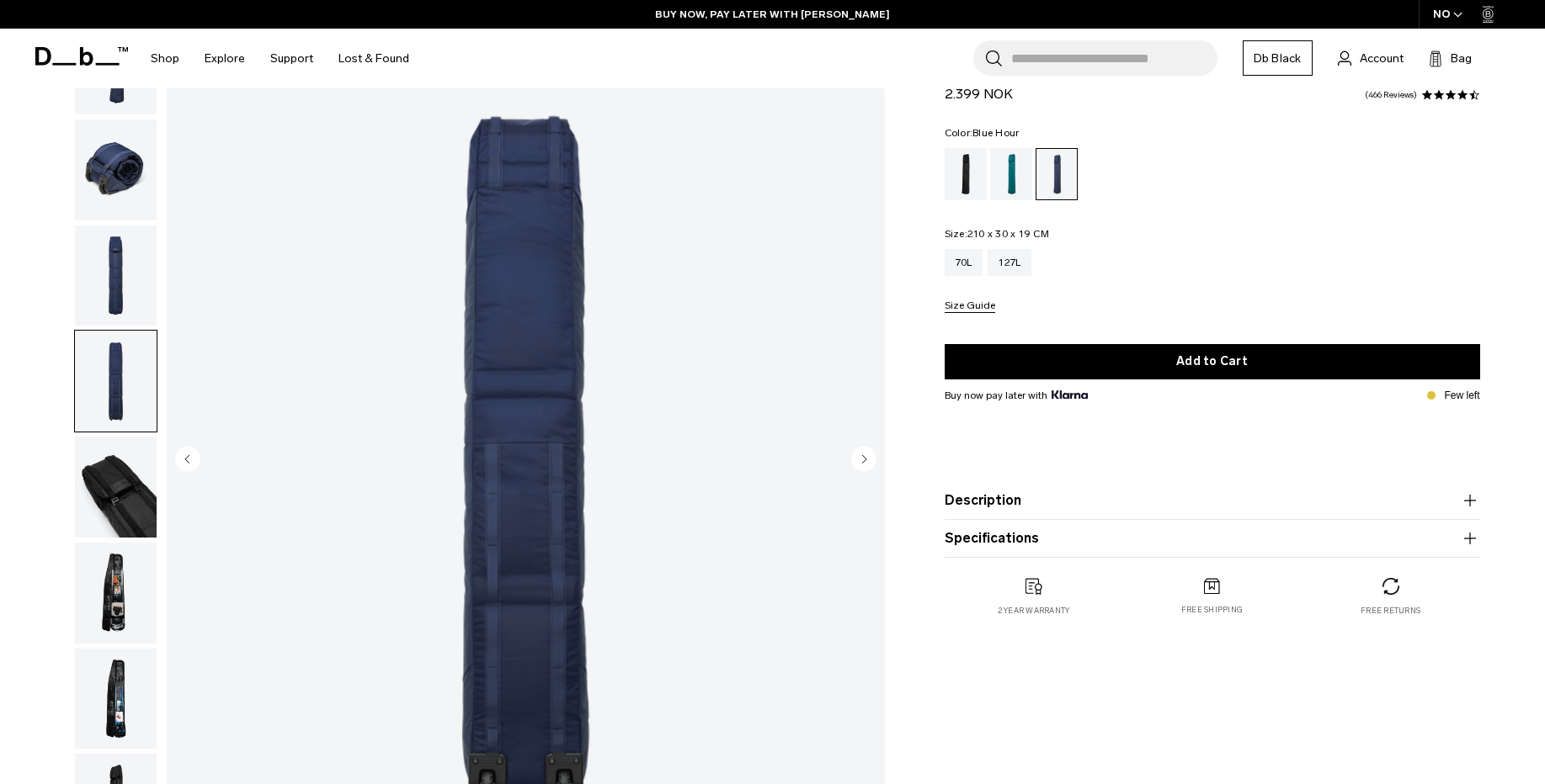
click at [113, 497] on img "button" at bounding box center [115, 487] width 82 height 101
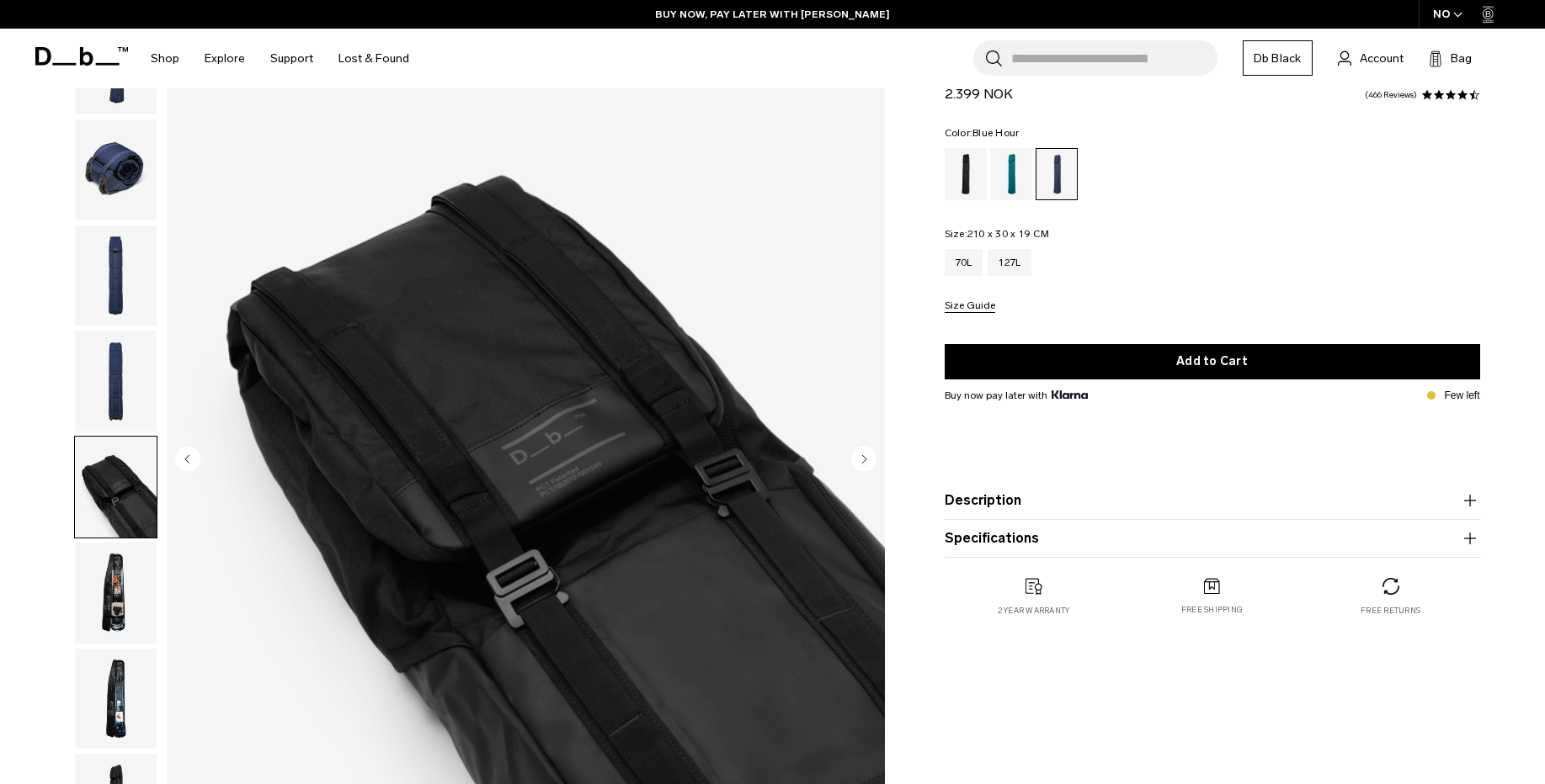
click at [122, 388] on img "button" at bounding box center [115, 381] width 82 height 101
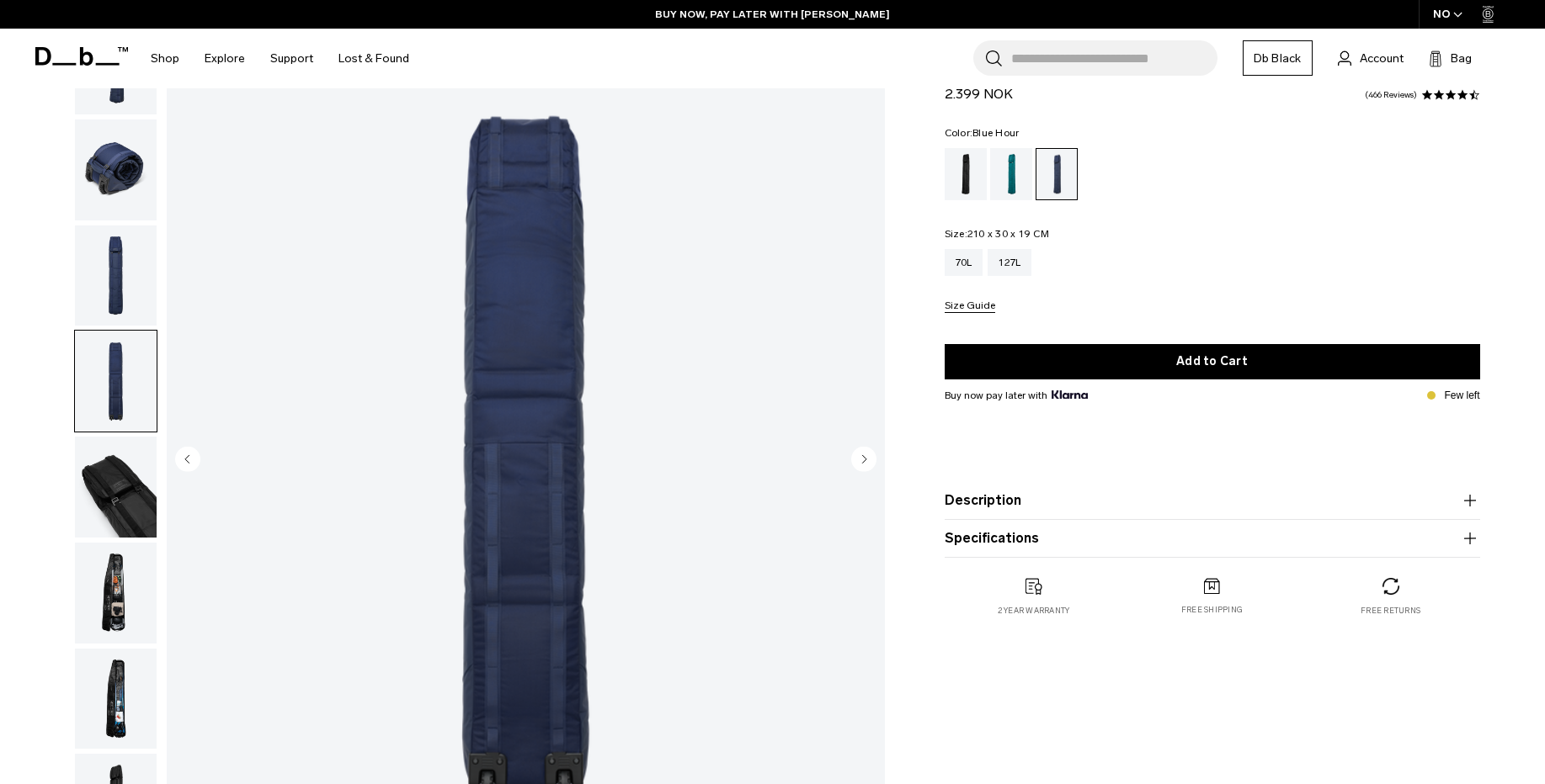
click at [114, 496] on img "button" at bounding box center [115, 487] width 82 height 101
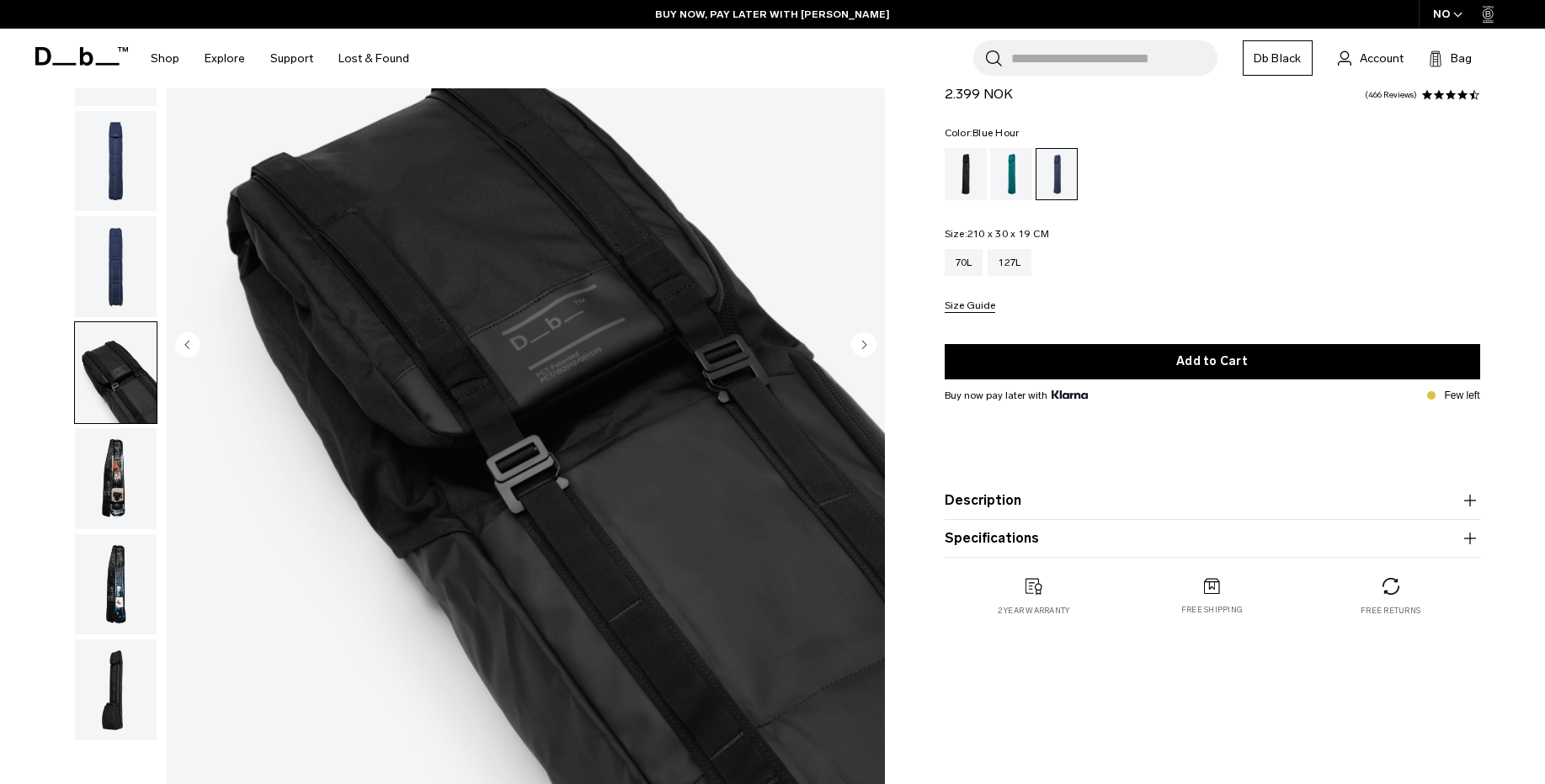
scroll to position [303, 0]
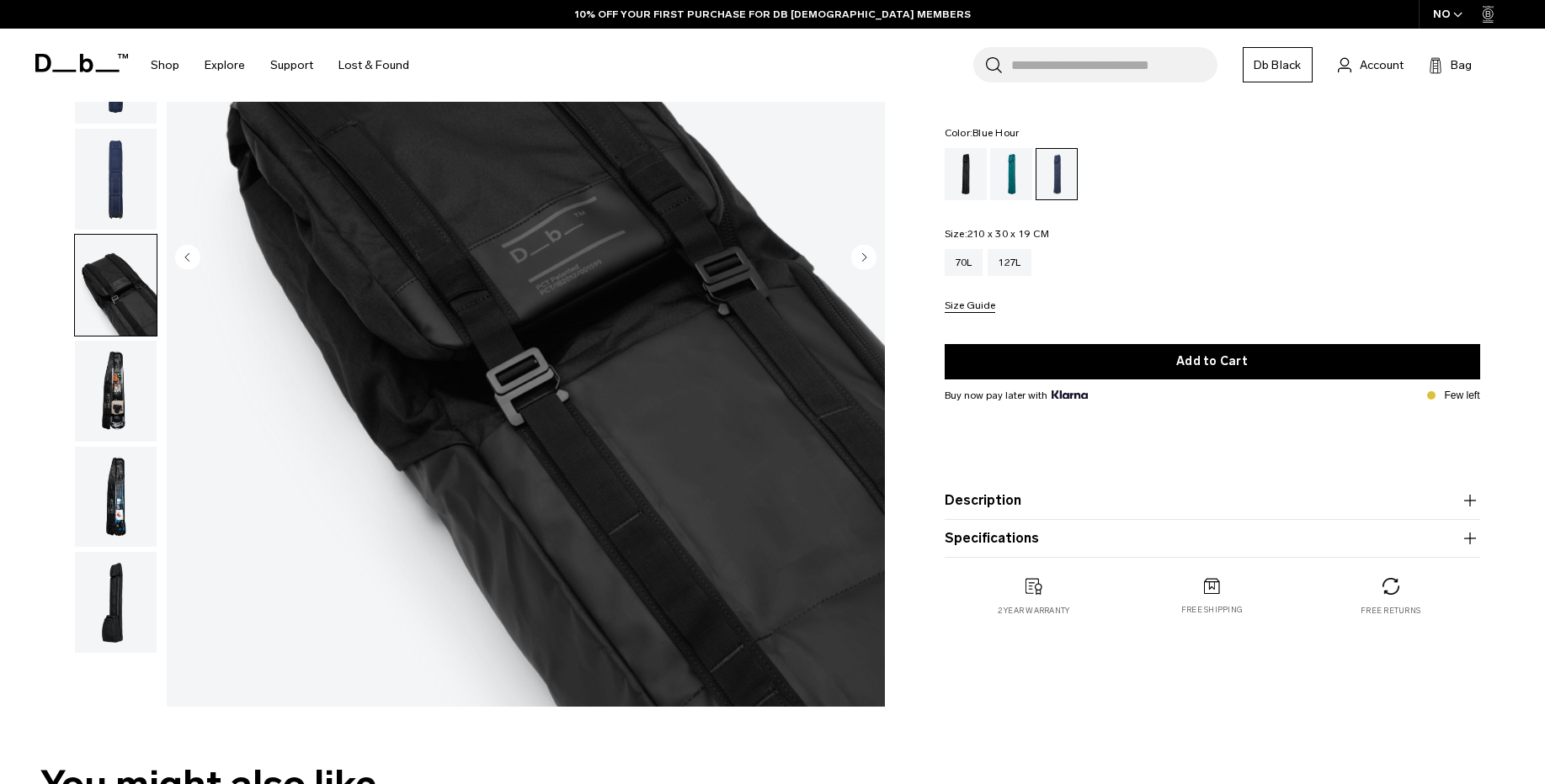
click at [118, 404] on img "button" at bounding box center [115, 391] width 82 height 101
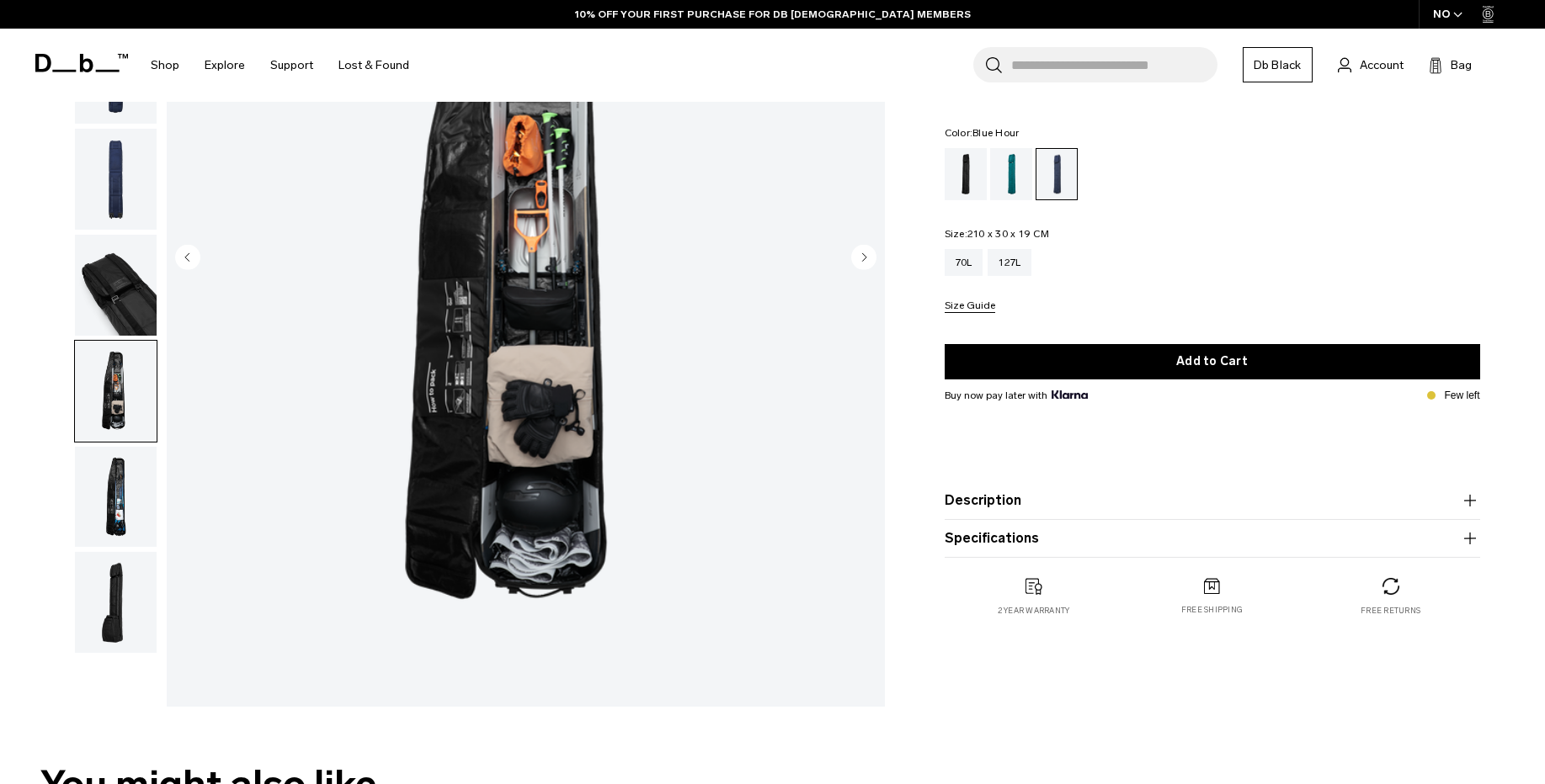
click at [108, 495] on img "button" at bounding box center [115, 498] width 82 height 101
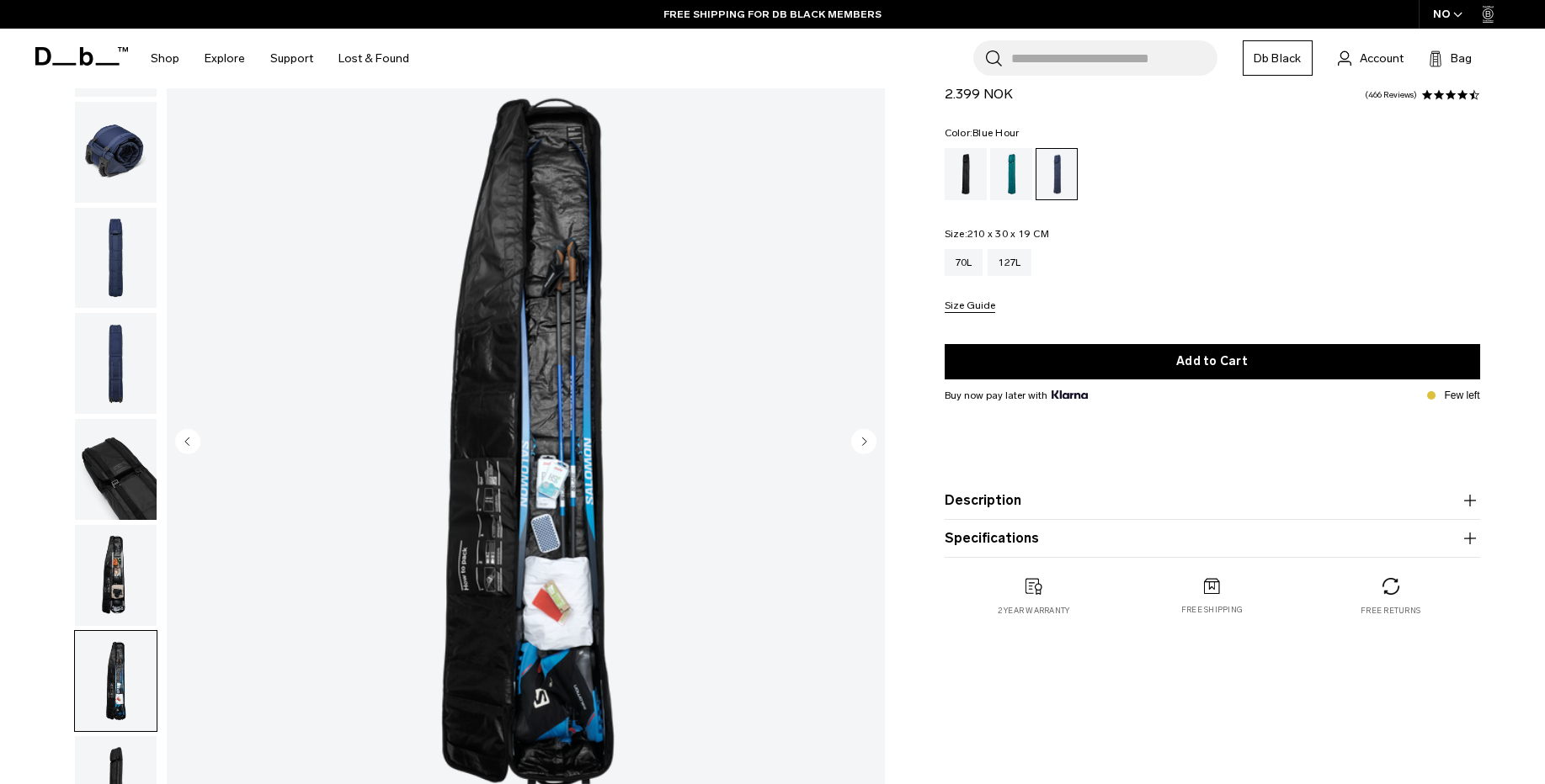
scroll to position [101, 0]
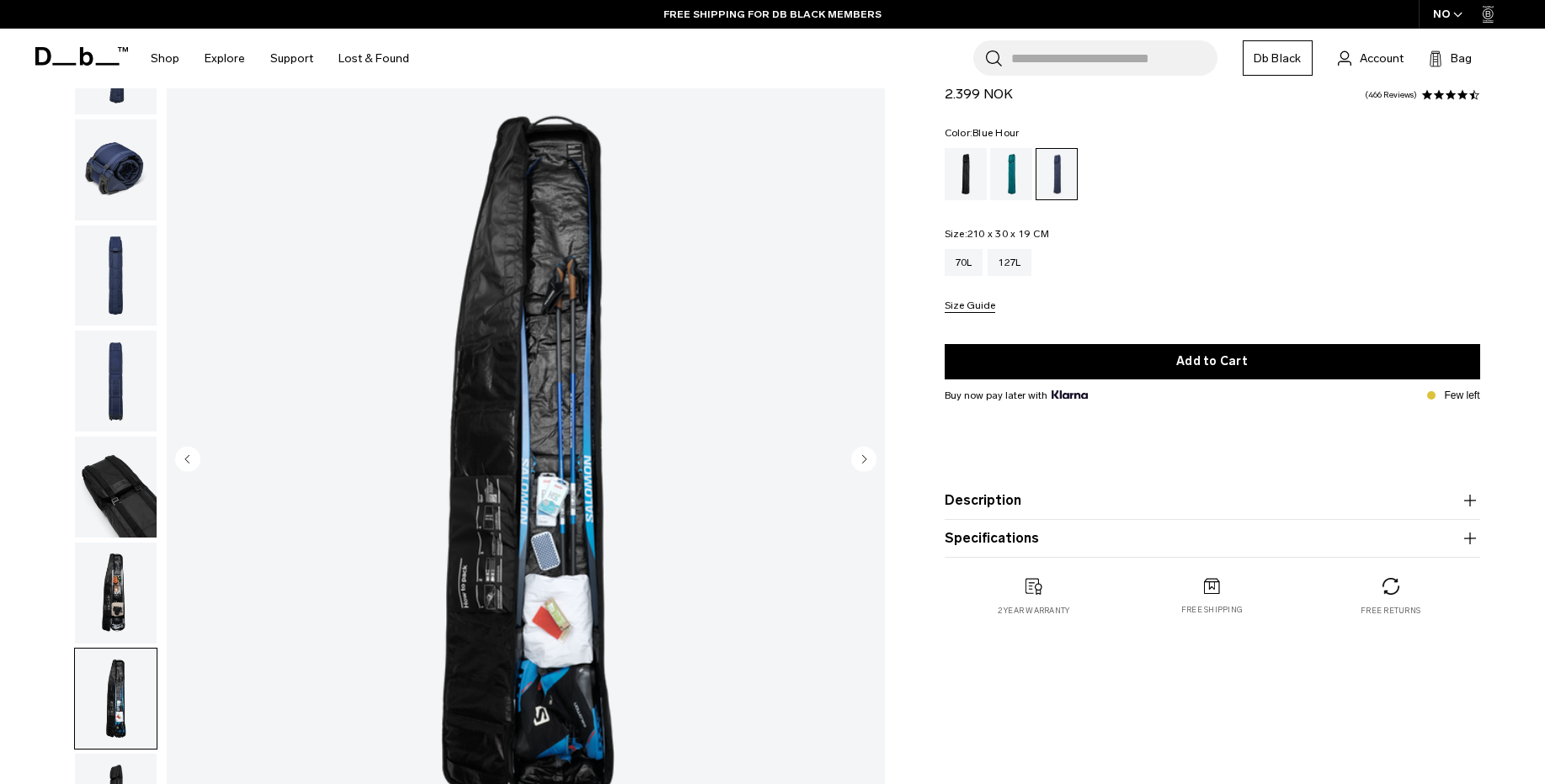
click at [107, 612] on img "button" at bounding box center [115, 593] width 82 height 101
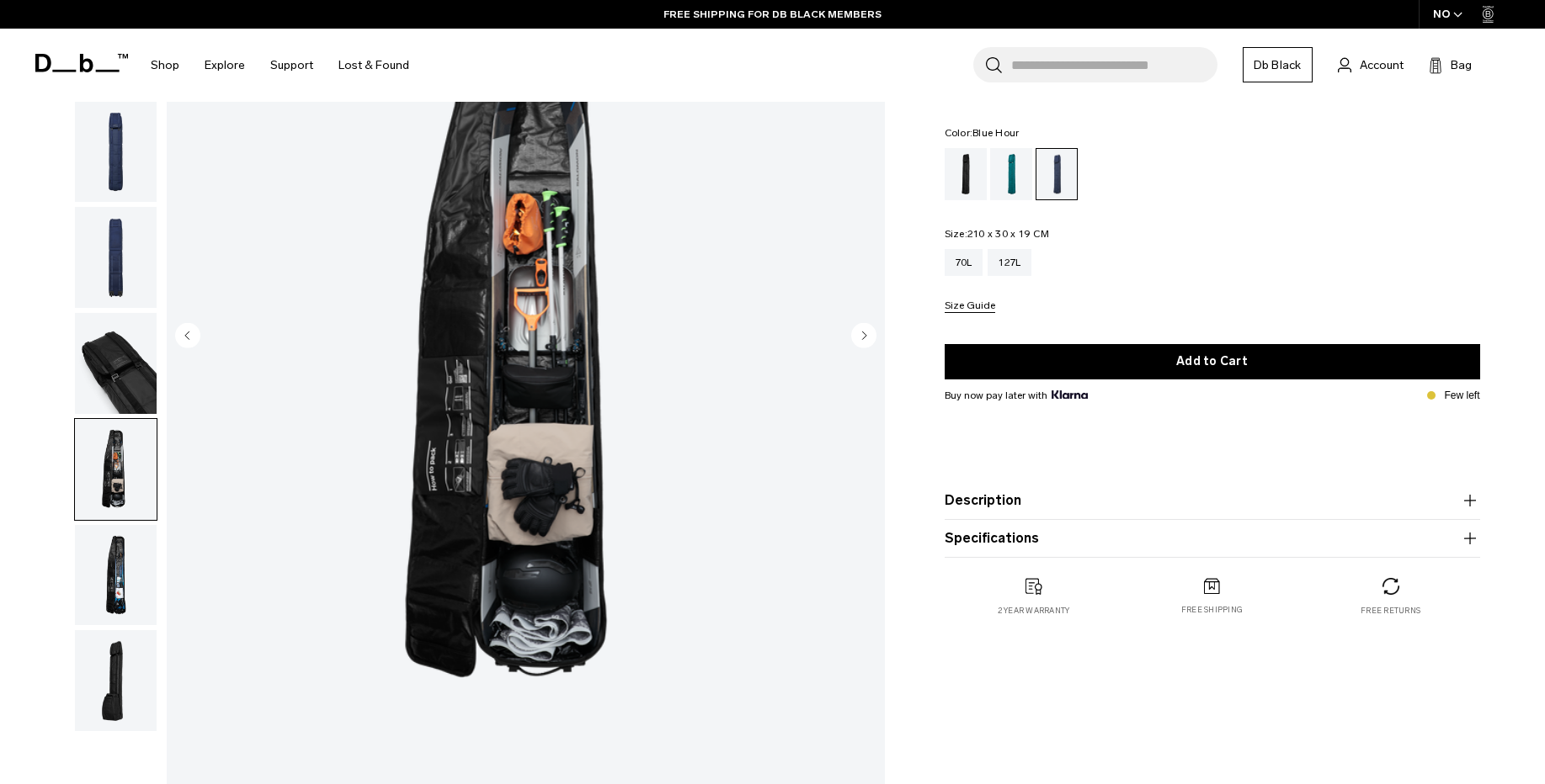
scroll to position [303, 0]
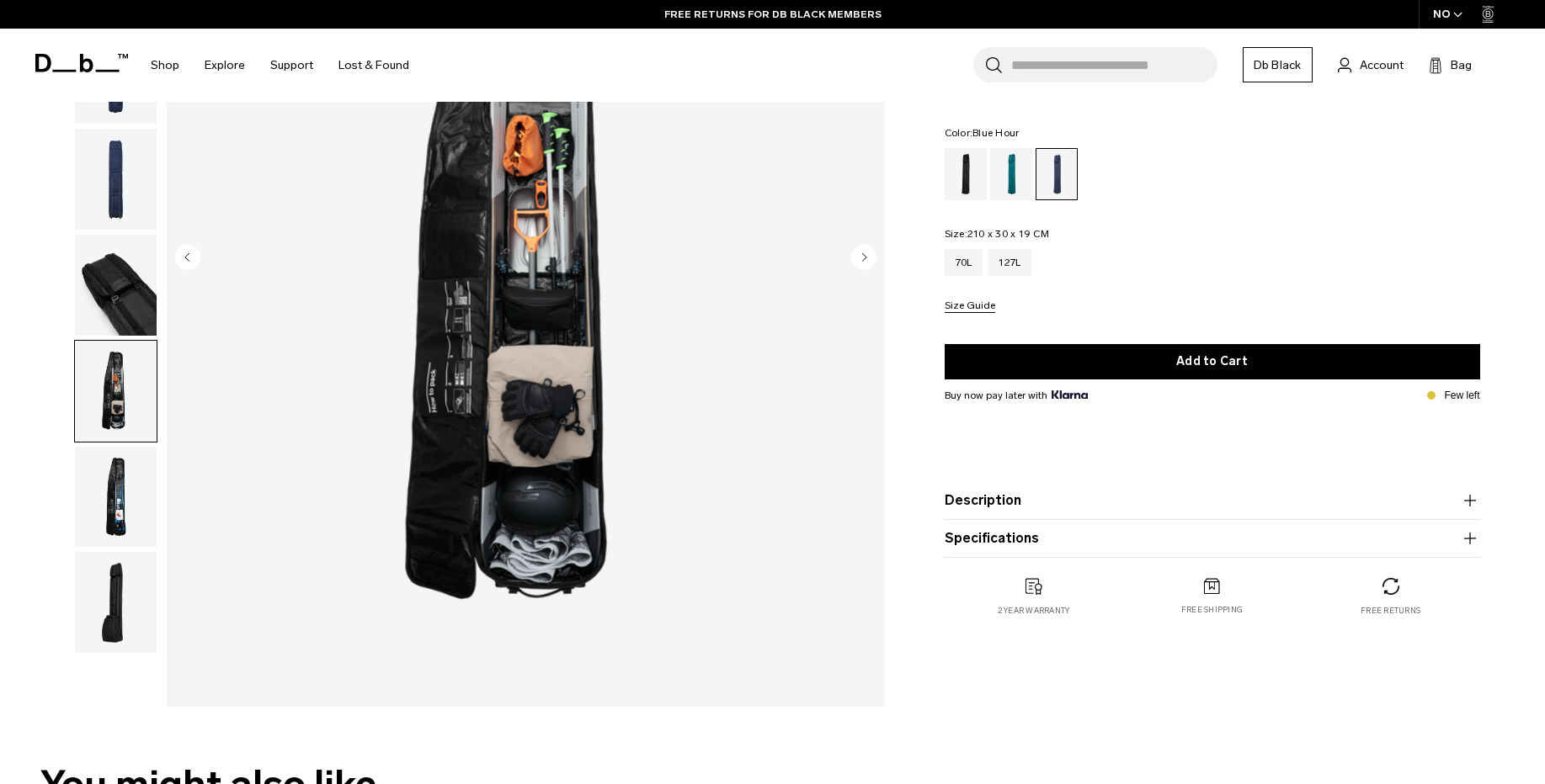
click at [103, 612] on img "button" at bounding box center [115, 602] width 82 height 101
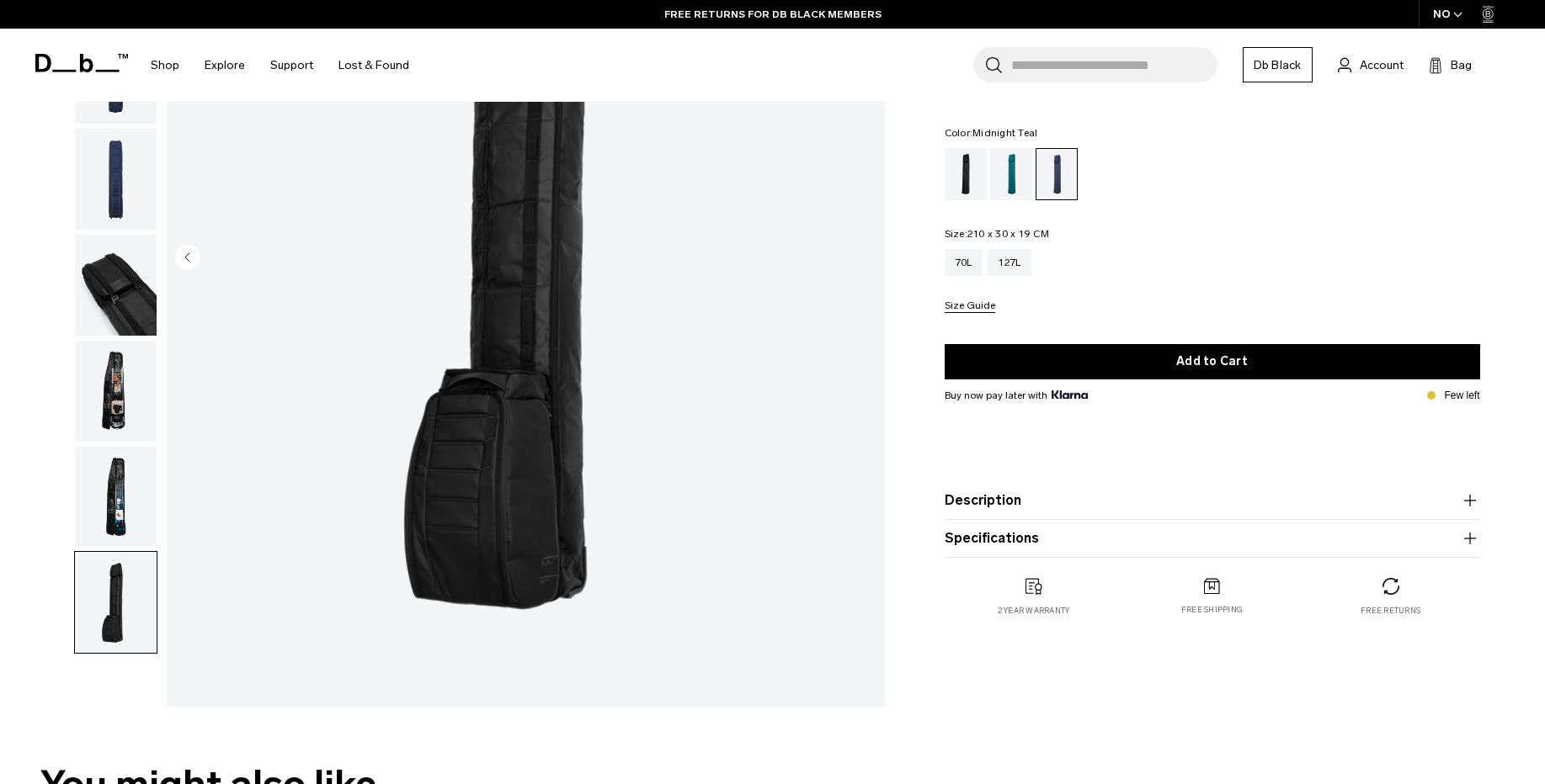
click at [1007, 182] on div "Midnight Teal" at bounding box center [1012, 174] width 43 height 52
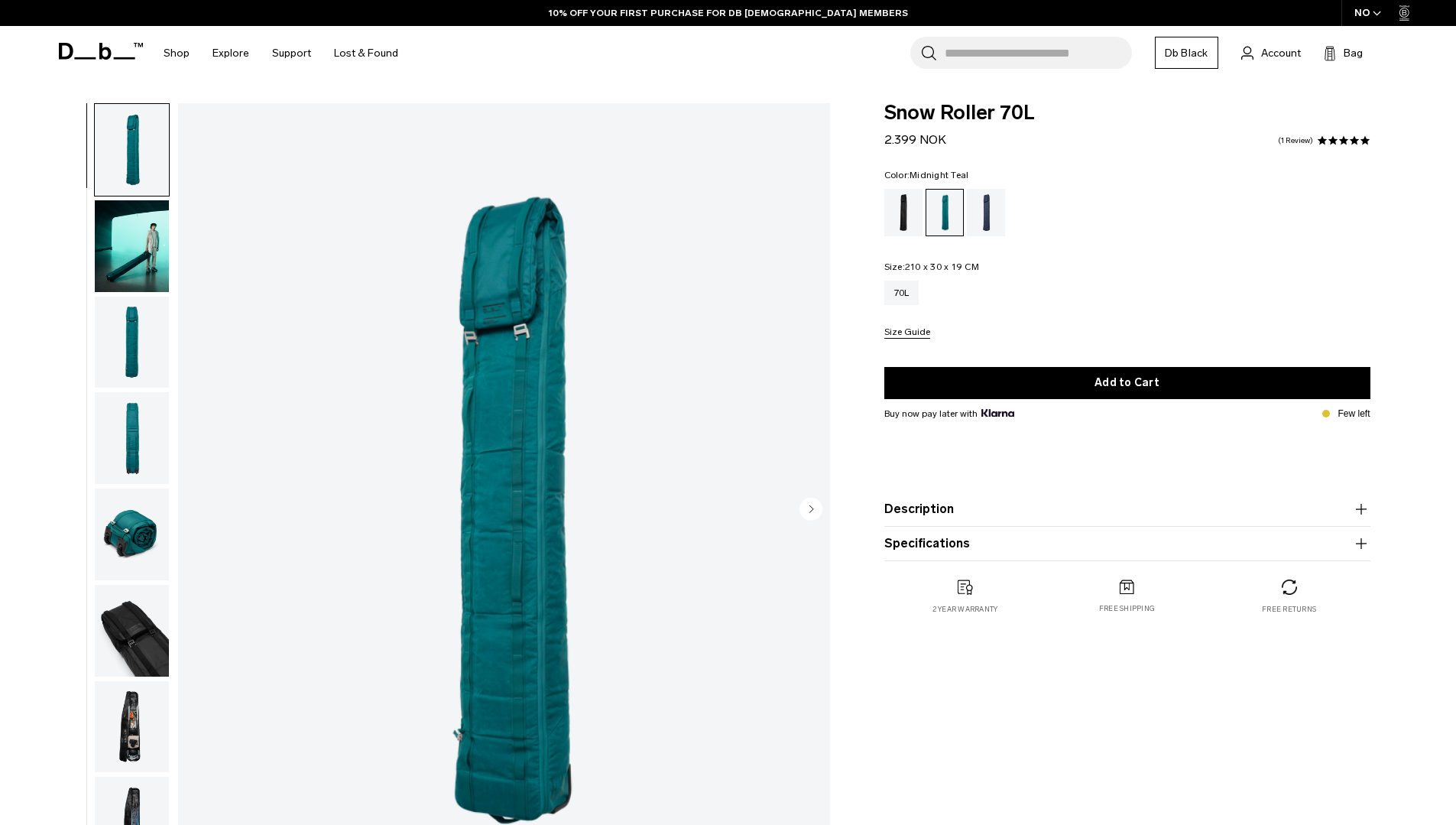
click at [911, 107] on span "Snow Roller 70L" at bounding box center [1127, 113] width 486 height 20
drag, startPoint x: 911, startPoint y: 107, endPoint x: 953, endPoint y: 110, distance: 42.1
click at [953, 110] on span "Snow Roller 70L" at bounding box center [1127, 113] width 486 height 20
copy span "Snow Roller"
